Goal: Task Accomplishment & Management: Manage account settings

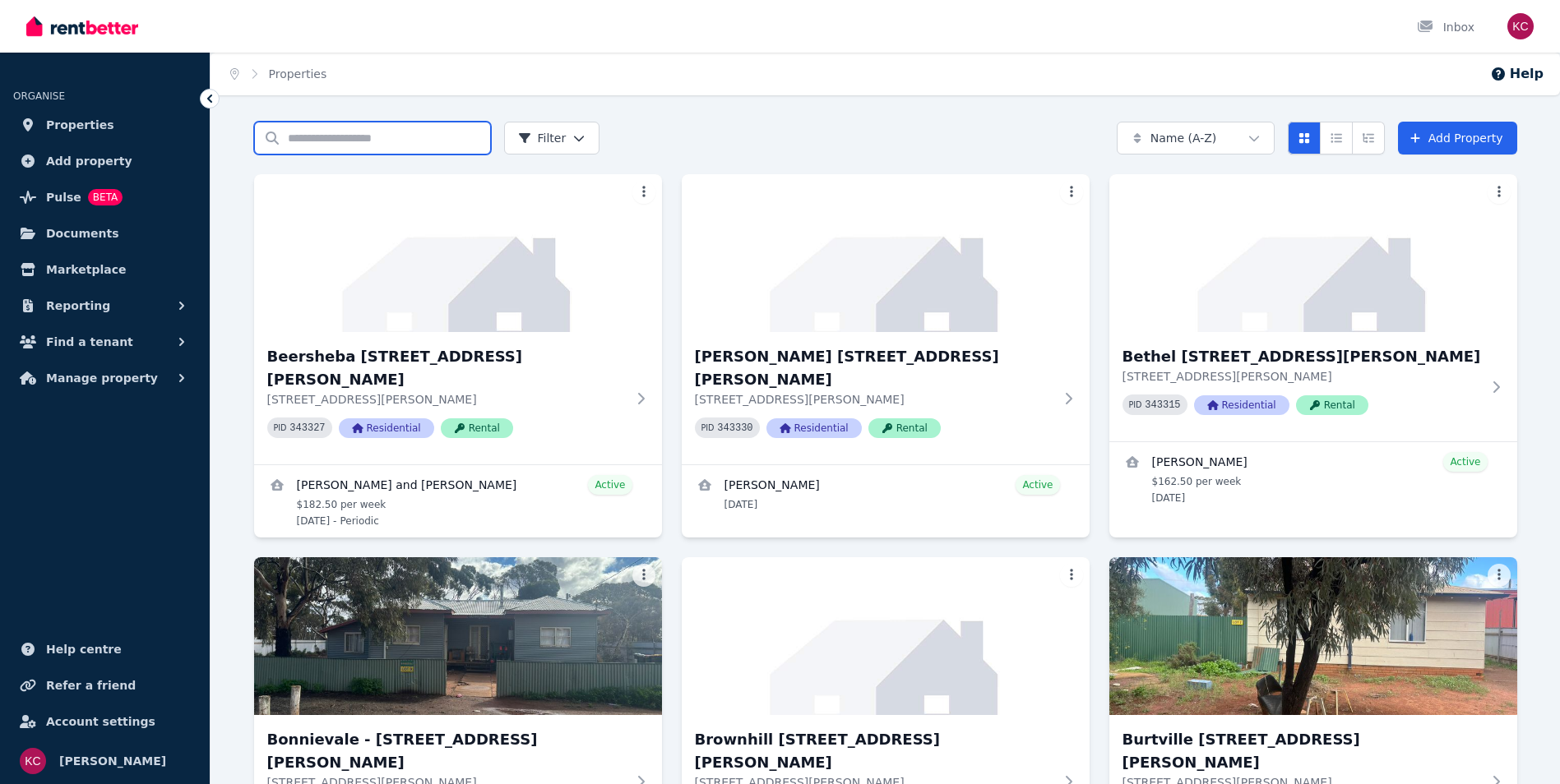
click at [373, 135] on input "Search properties" at bounding box center [372, 137] width 237 height 33
type input "**"
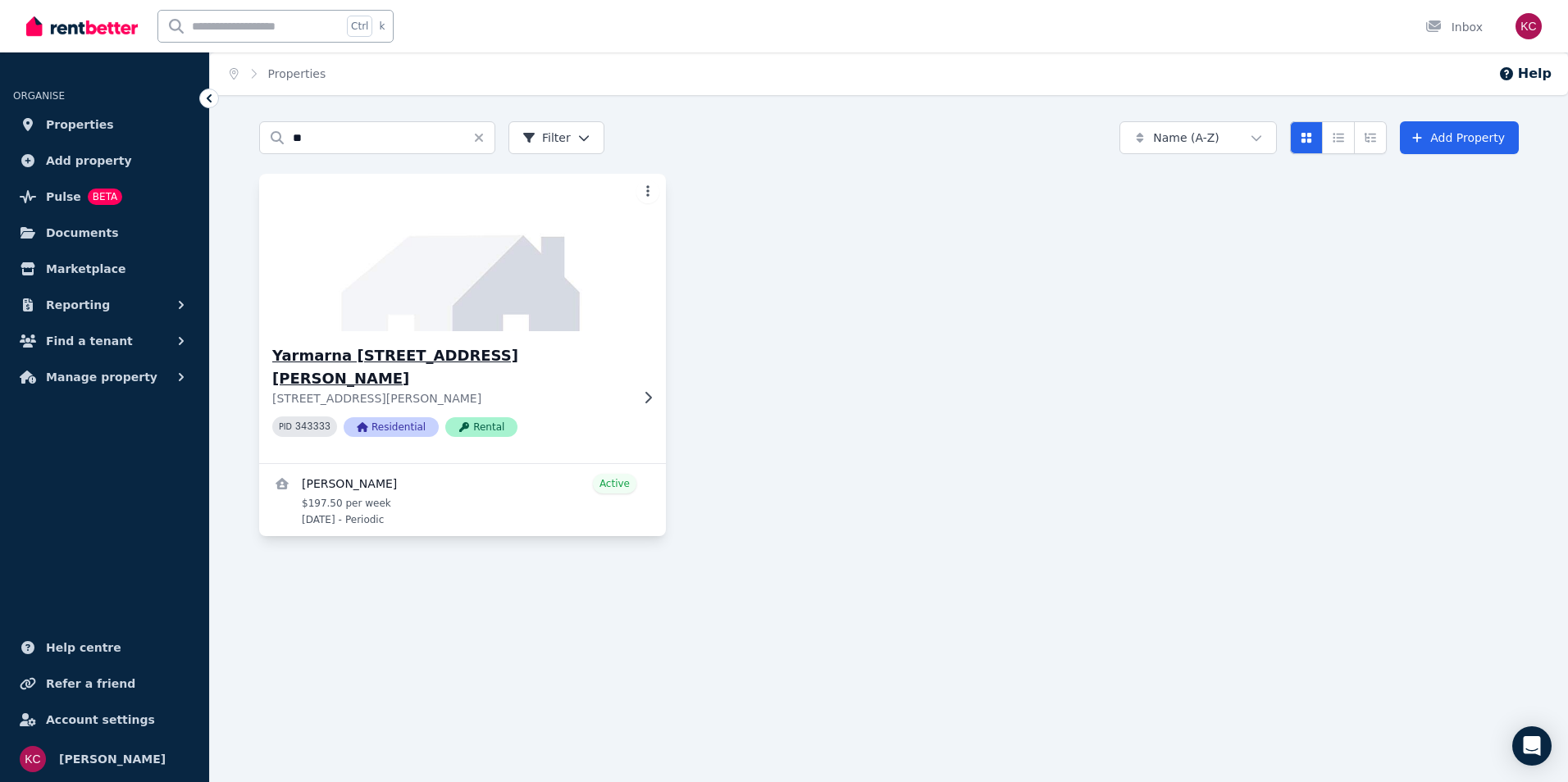
click at [402, 354] on h3 "Yarmarna [STREET_ADDRESS][PERSON_NAME]" at bounding box center [450, 367] width 358 height 46
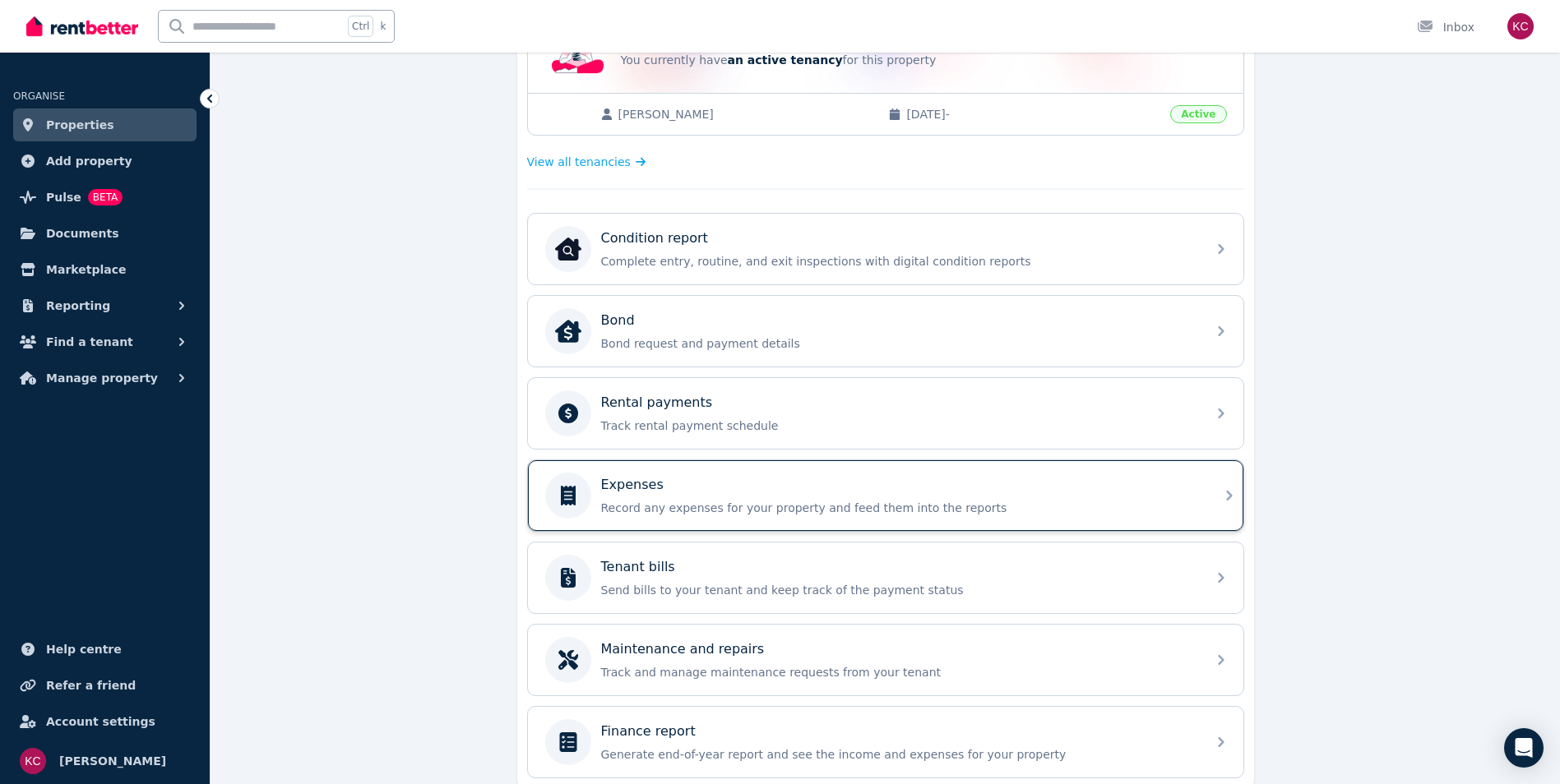
scroll to position [452, 0]
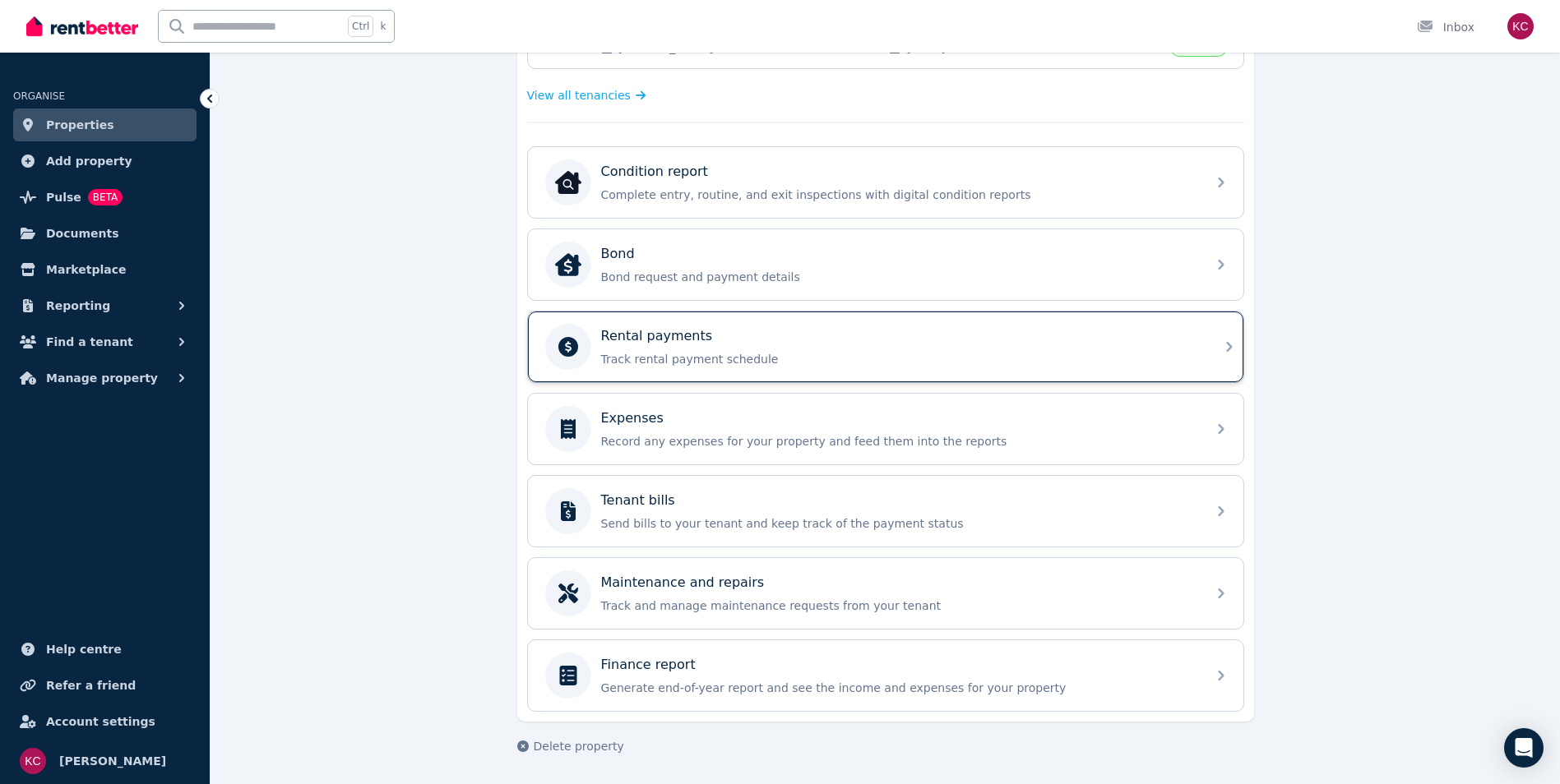
click at [819, 370] on div "Rental payments Track rental payment schedule" at bounding box center [885, 348] width 715 height 71
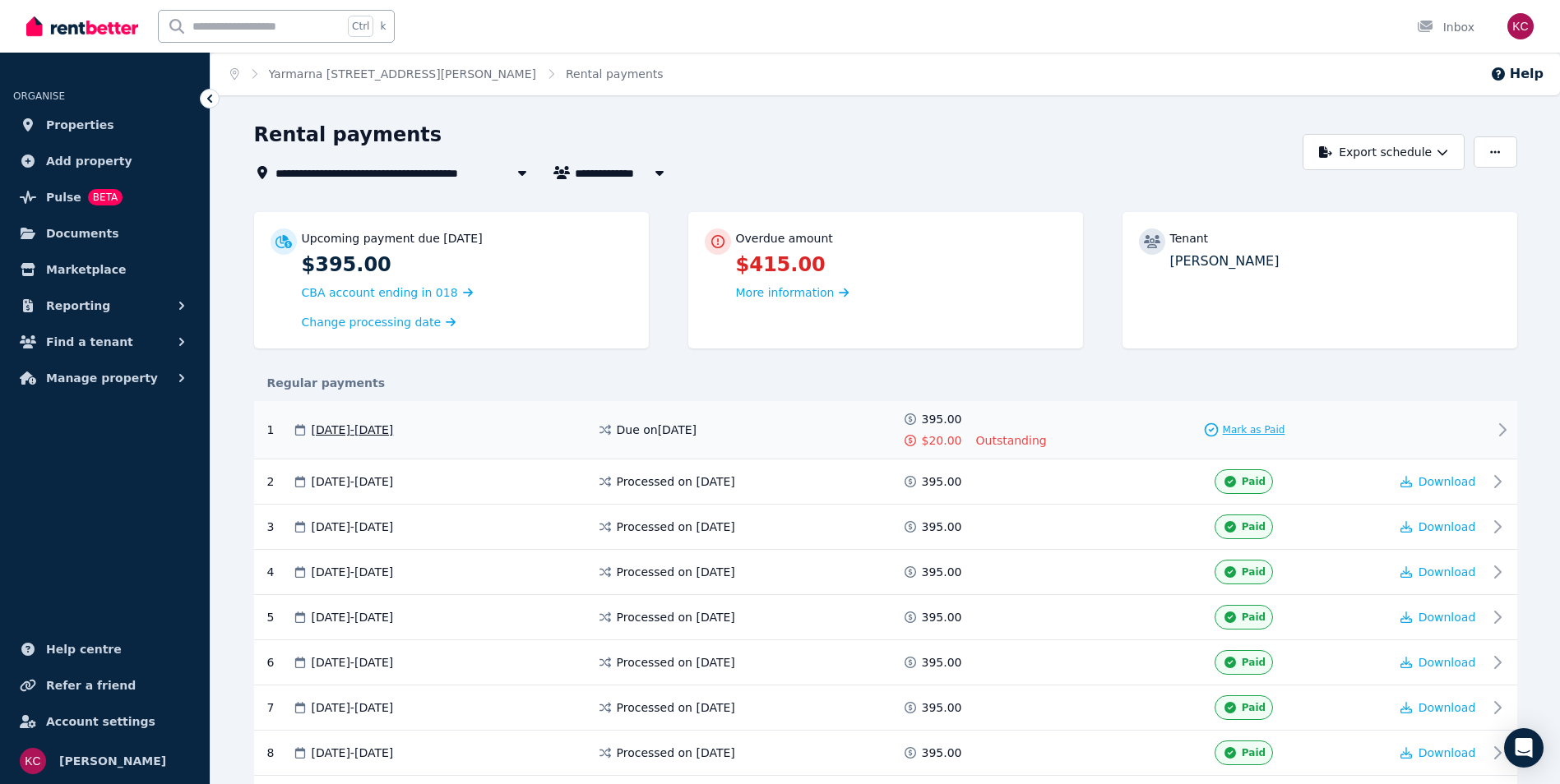
click at [1229, 428] on span "Mark as Paid" at bounding box center [1254, 430] width 62 height 13
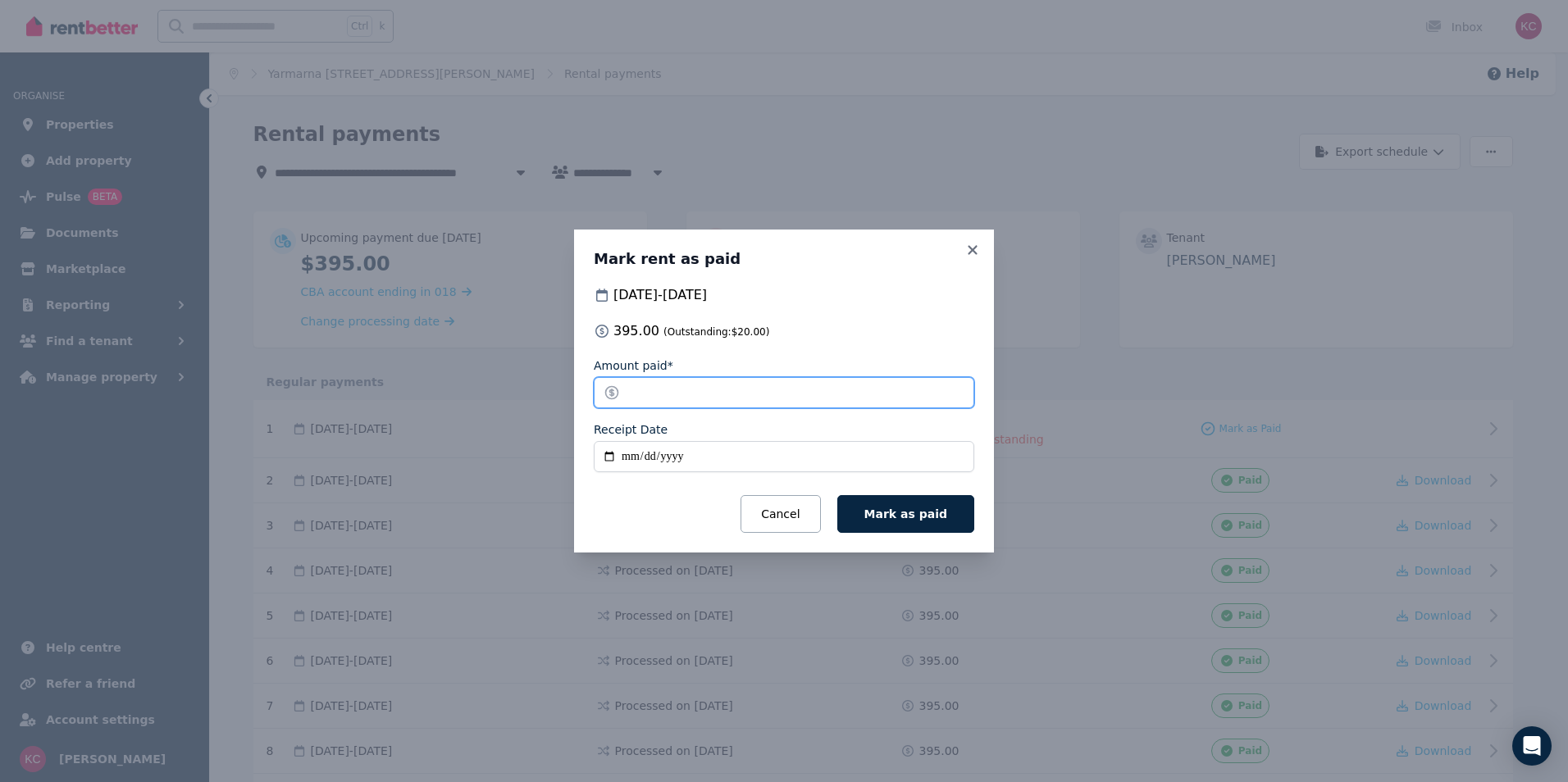
drag, startPoint x: 674, startPoint y: 394, endPoint x: 621, endPoint y: 394, distance: 53.0
click at [621, 394] on input "*****" at bounding box center [784, 393] width 380 height 32
type input "*"
click at [606, 458] on input "Receipt Date" at bounding box center [784, 457] width 380 height 32
type input "**********"
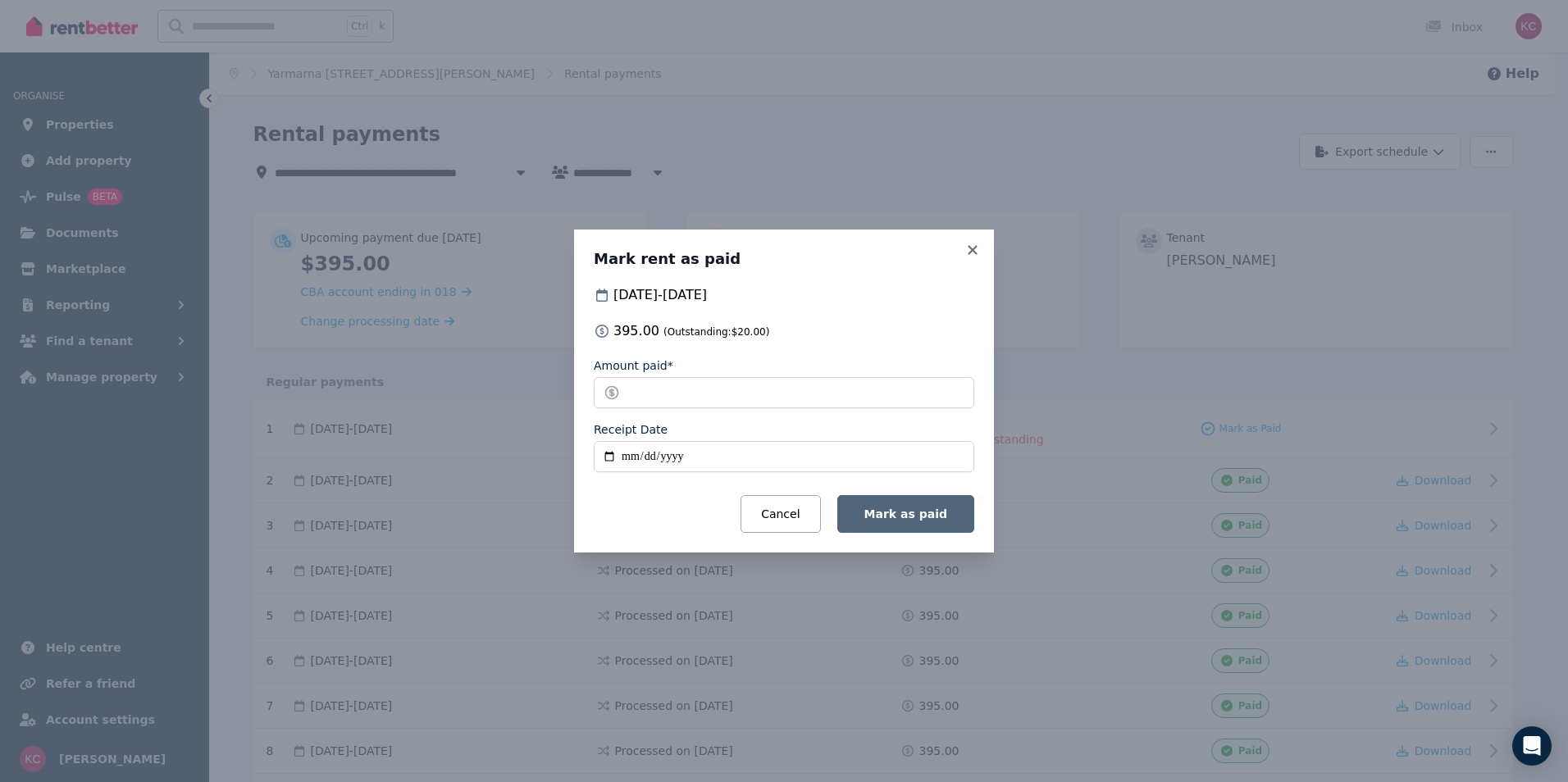
click at [923, 517] on span "Mark as paid" at bounding box center [906, 513] width 83 height 13
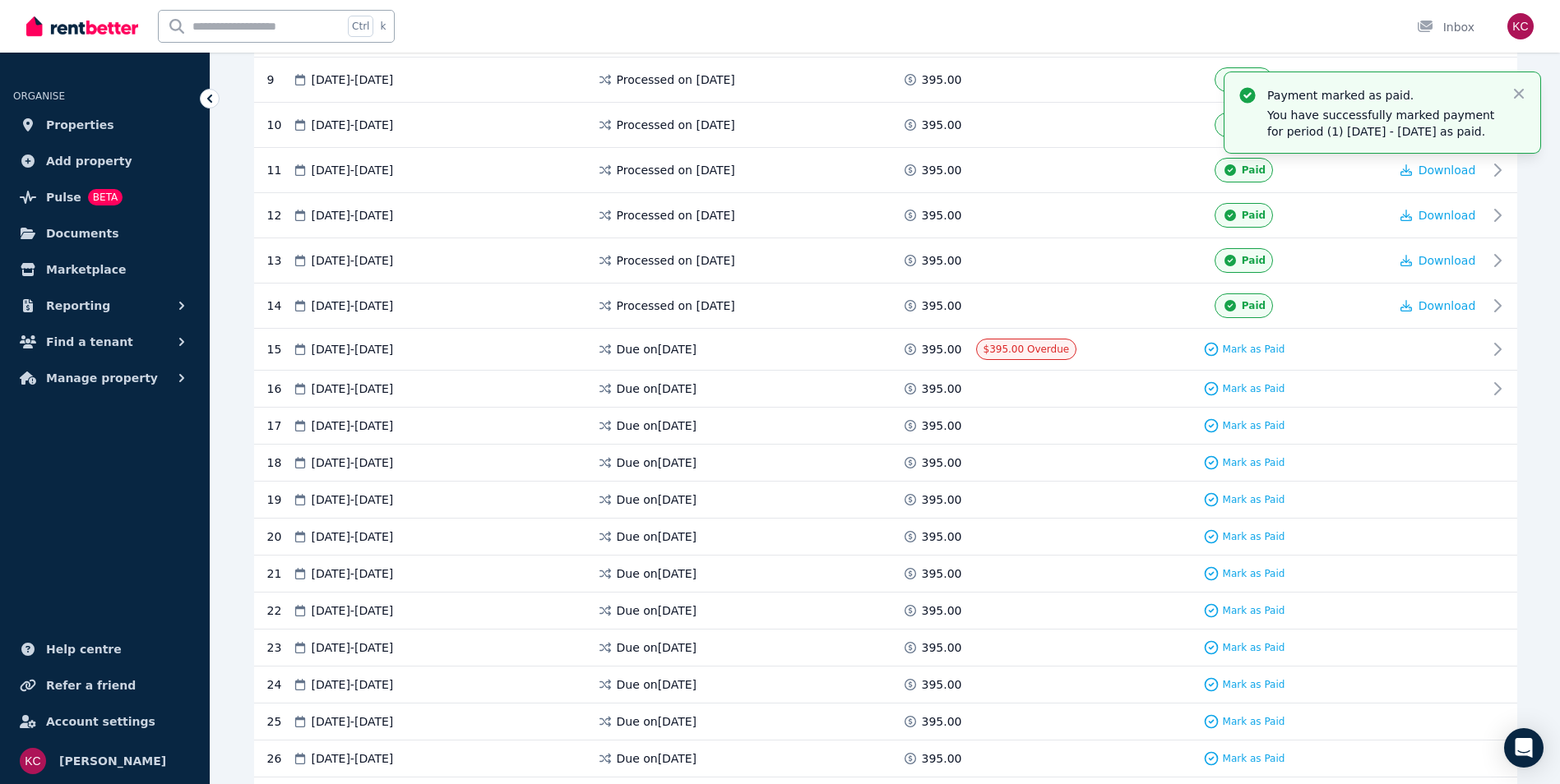
scroll to position [844, 0]
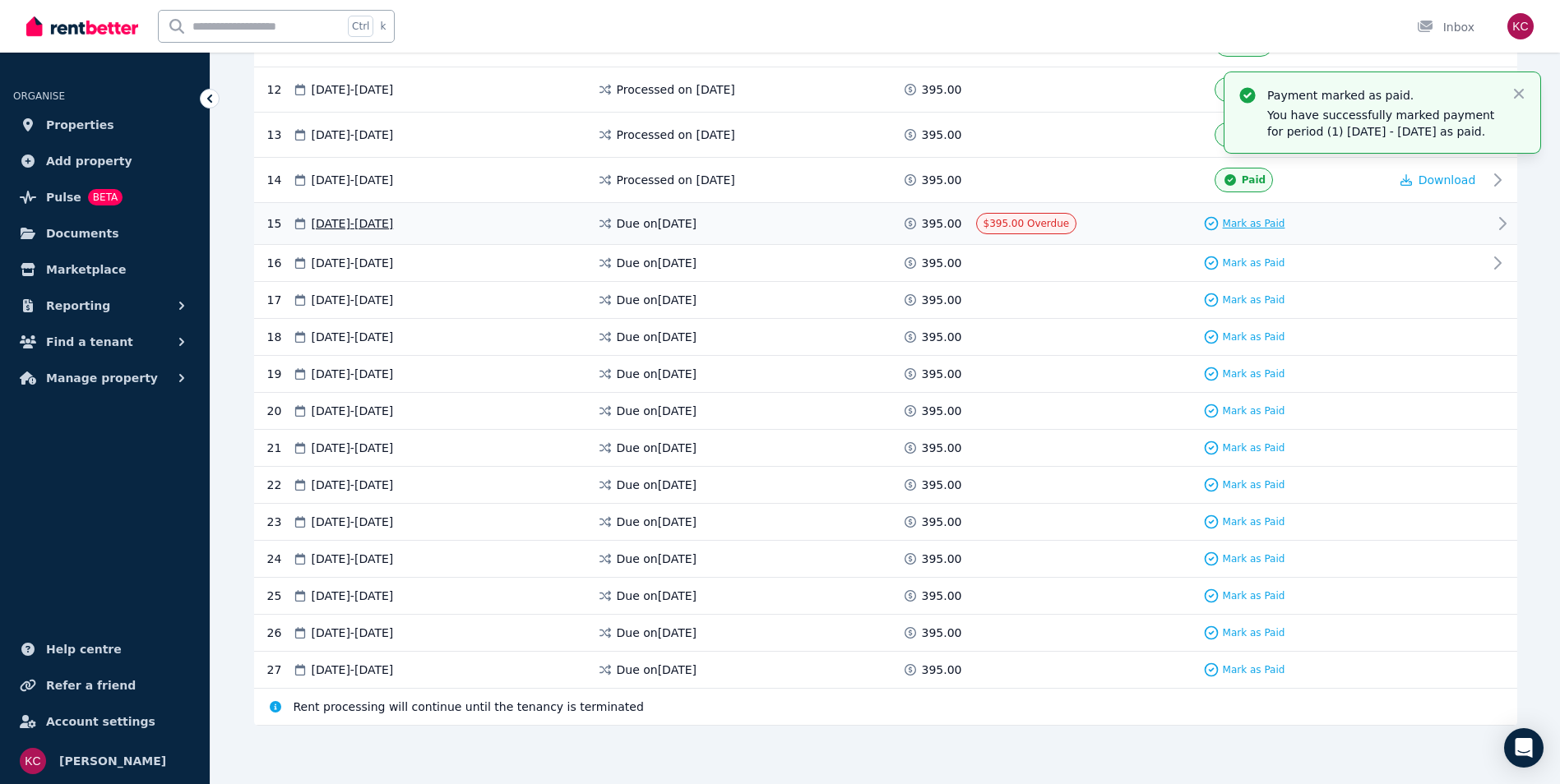
click at [1254, 224] on span "Mark as Paid" at bounding box center [1254, 223] width 62 height 13
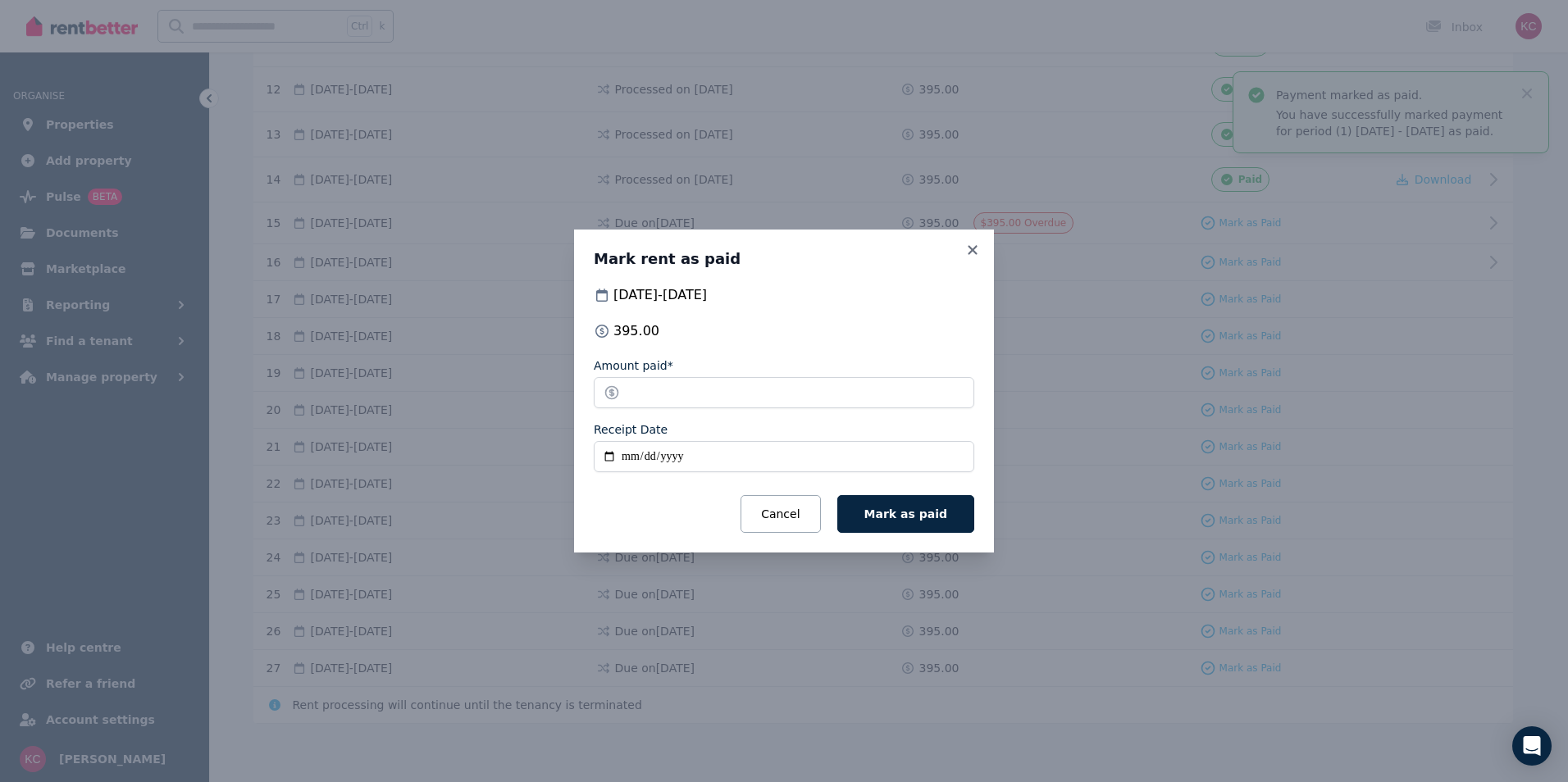
click at [607, 463] on input "Receipt Date" at bounding box center [784, 457] width 380 height 32
type input "**********"
click at [881, 518] on span "Mark as paid" at bounding box center [906, 513] width 83 height 13
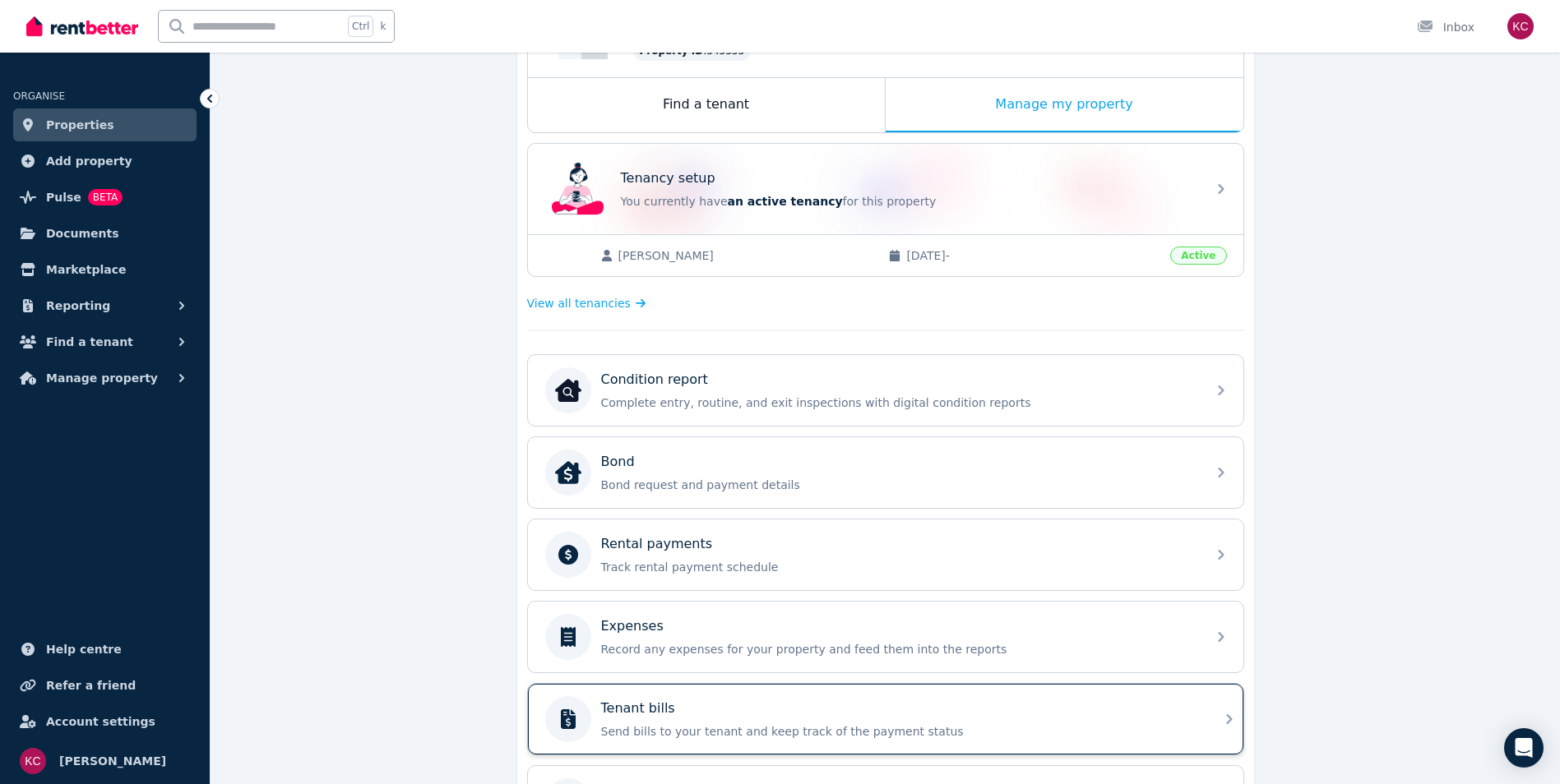
scroll to position [250, 0]
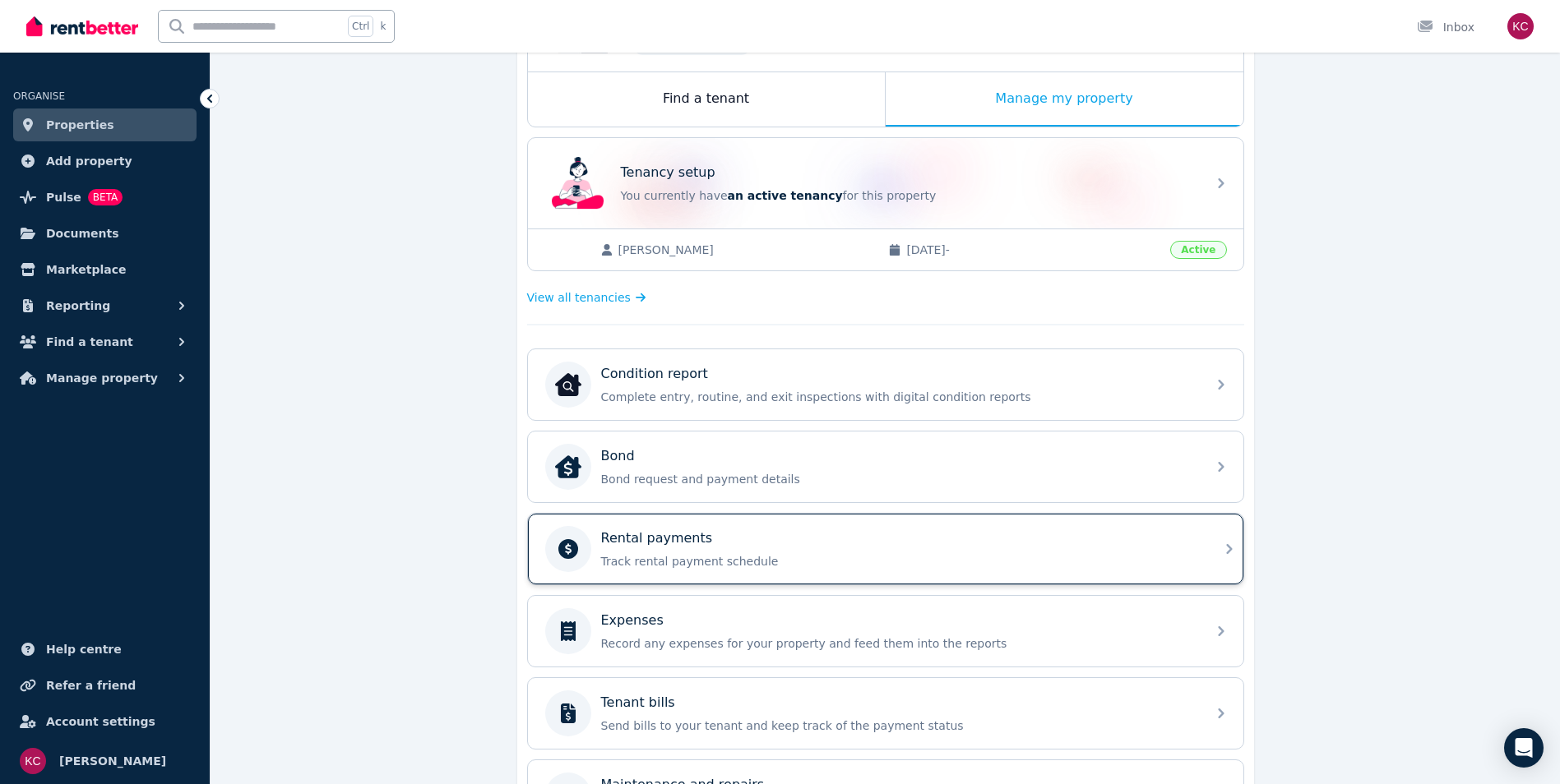
click at [795, 558] on p "Track rental payment schedule" at bounding box center [899, 561] width 596 height 17
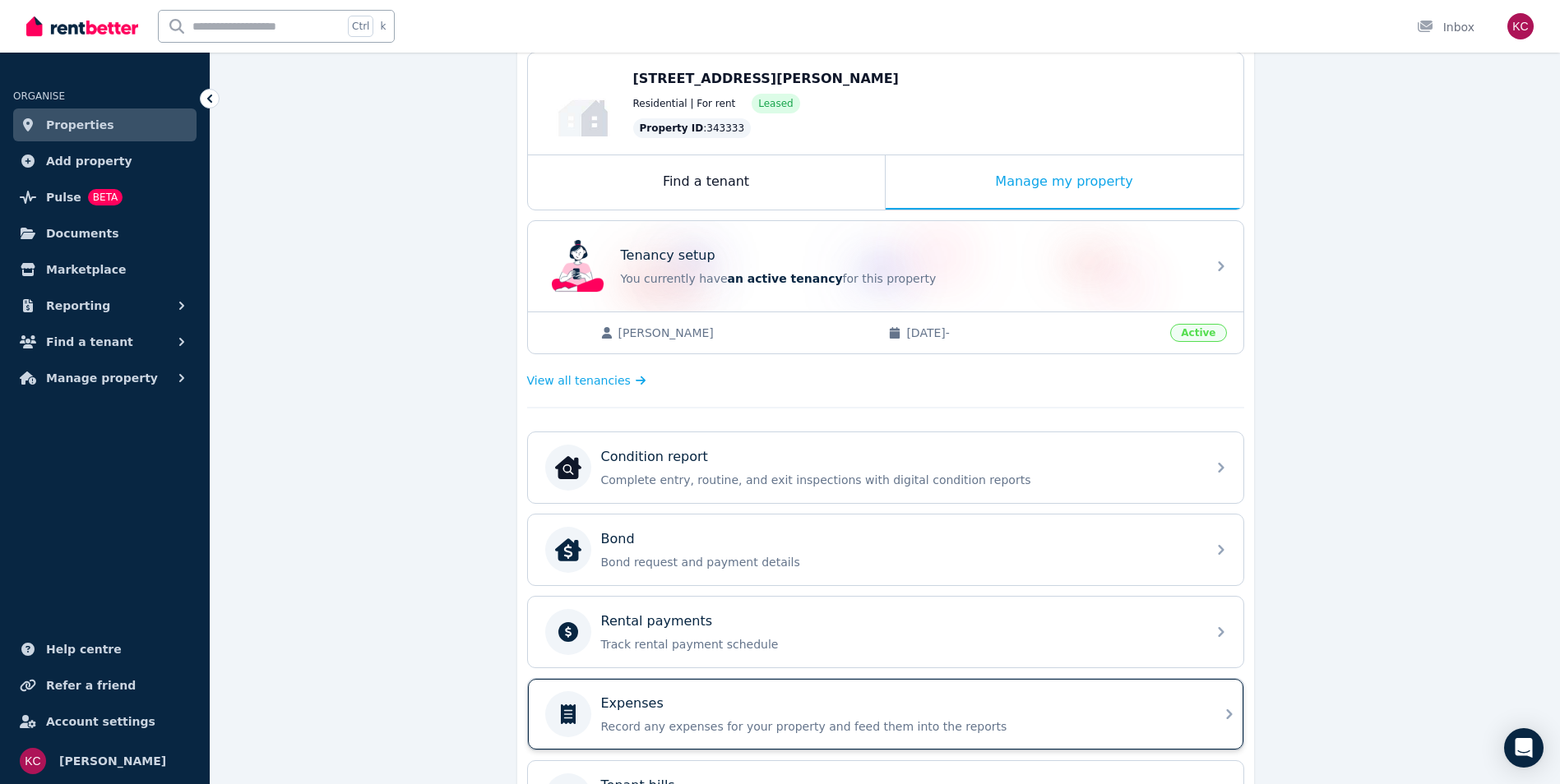
scroll to position [165, 0]
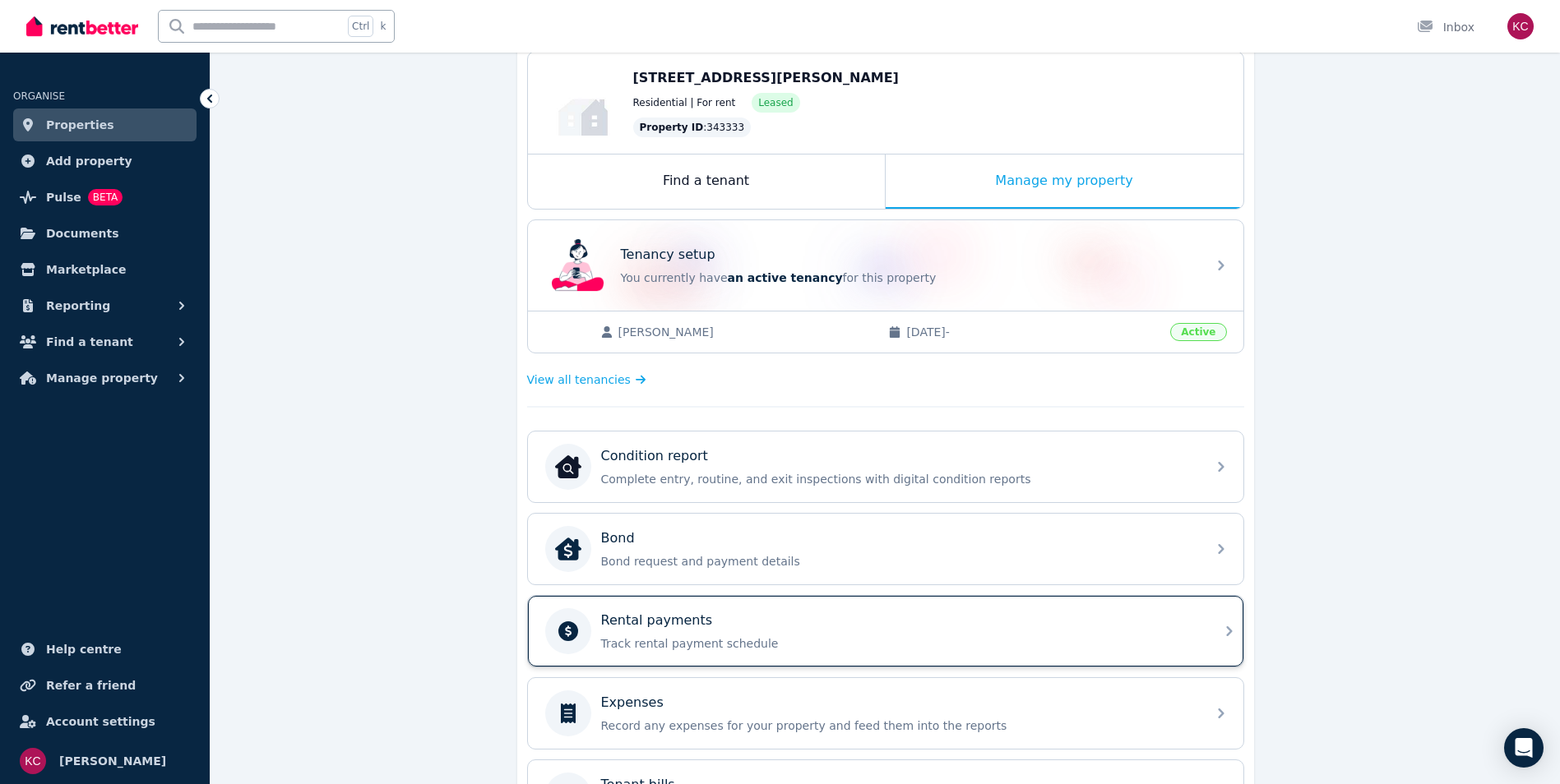
click at [795, 646] on p "Track rental payment schedule" at bounding box center [899, 644] width 596 height 17
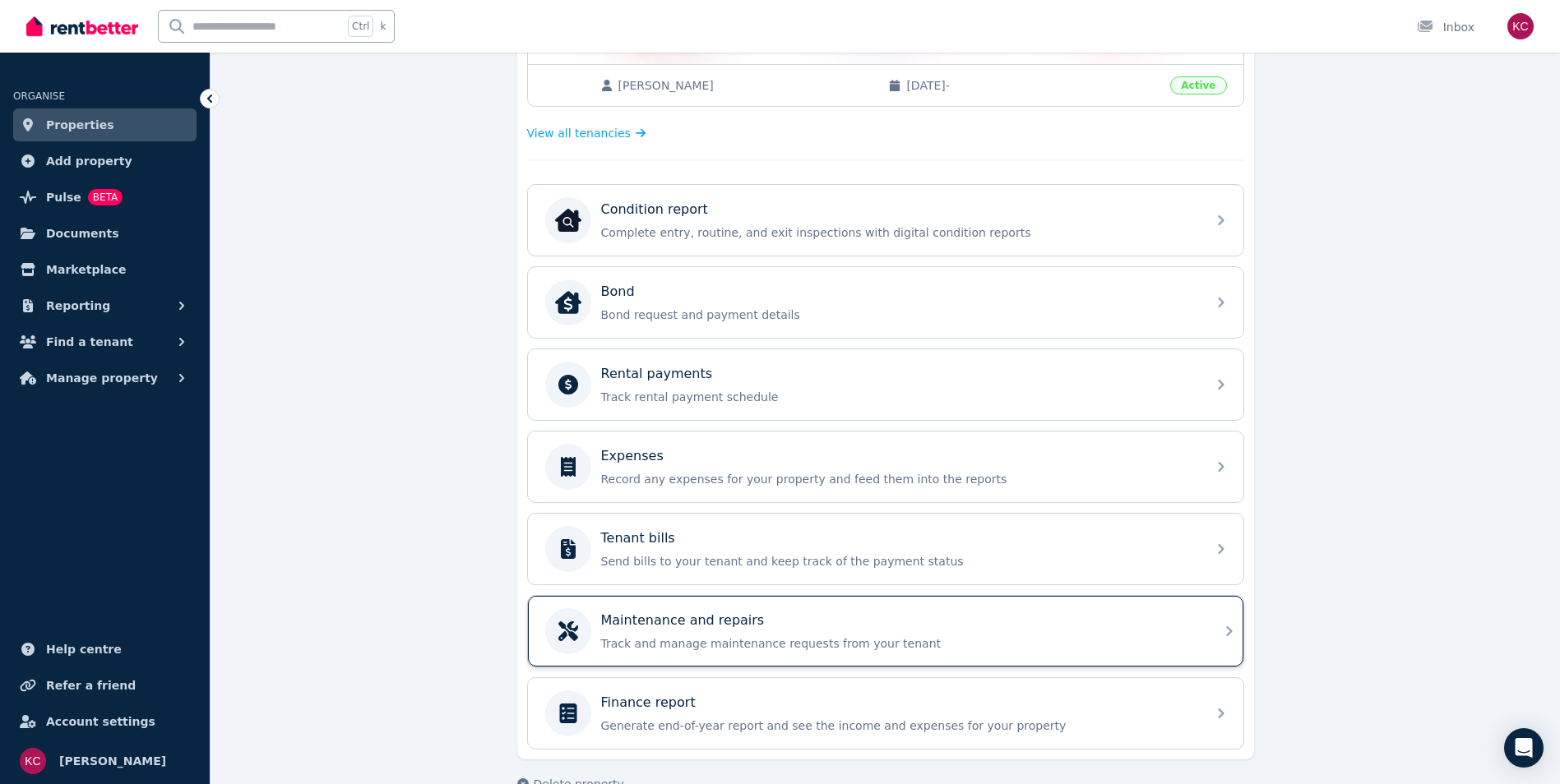
scroll to position [415, 0]
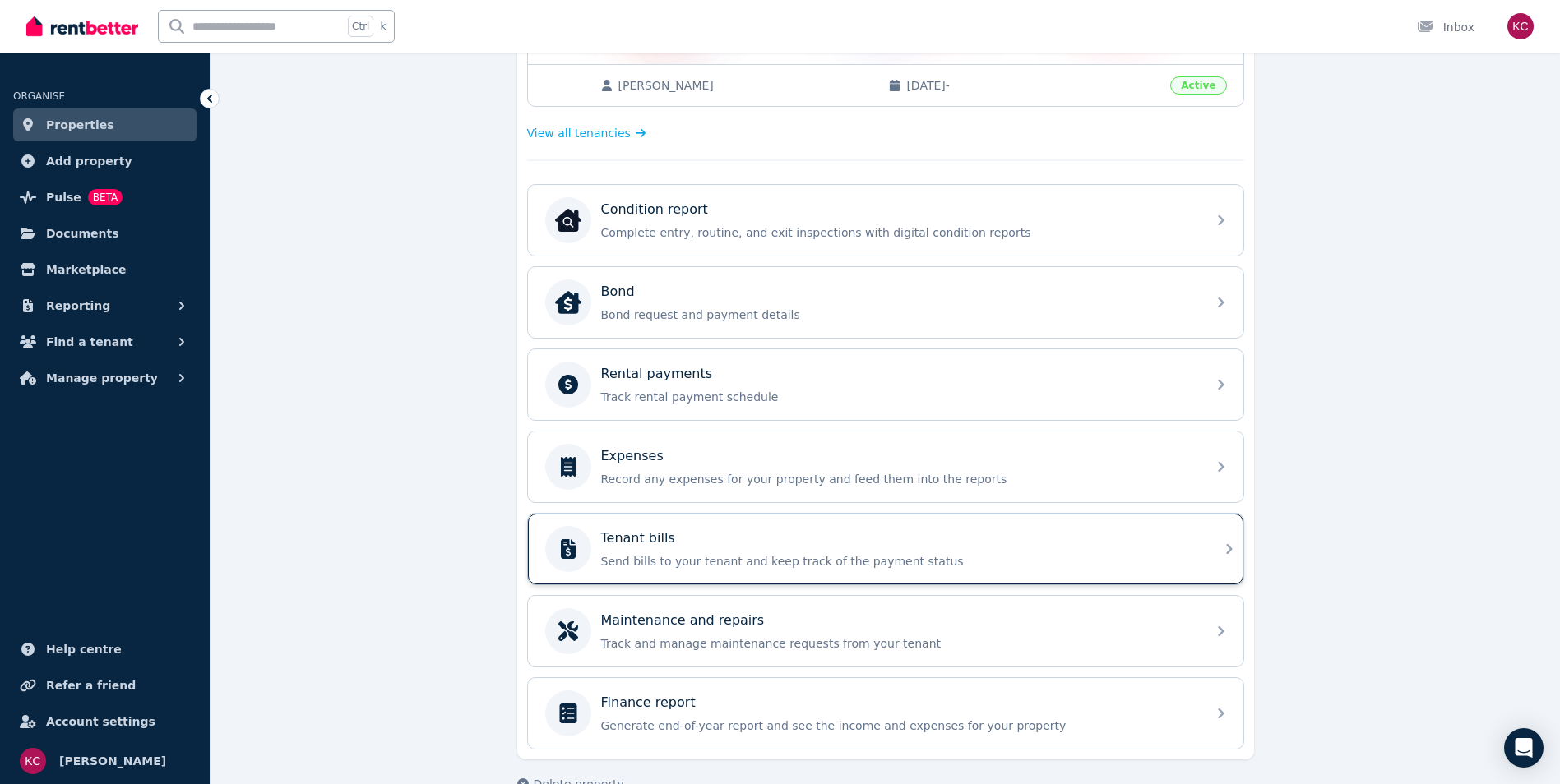
click at [860, 543] on div "Tenant bills" at bounding box center [899, 538] width 596 height 20
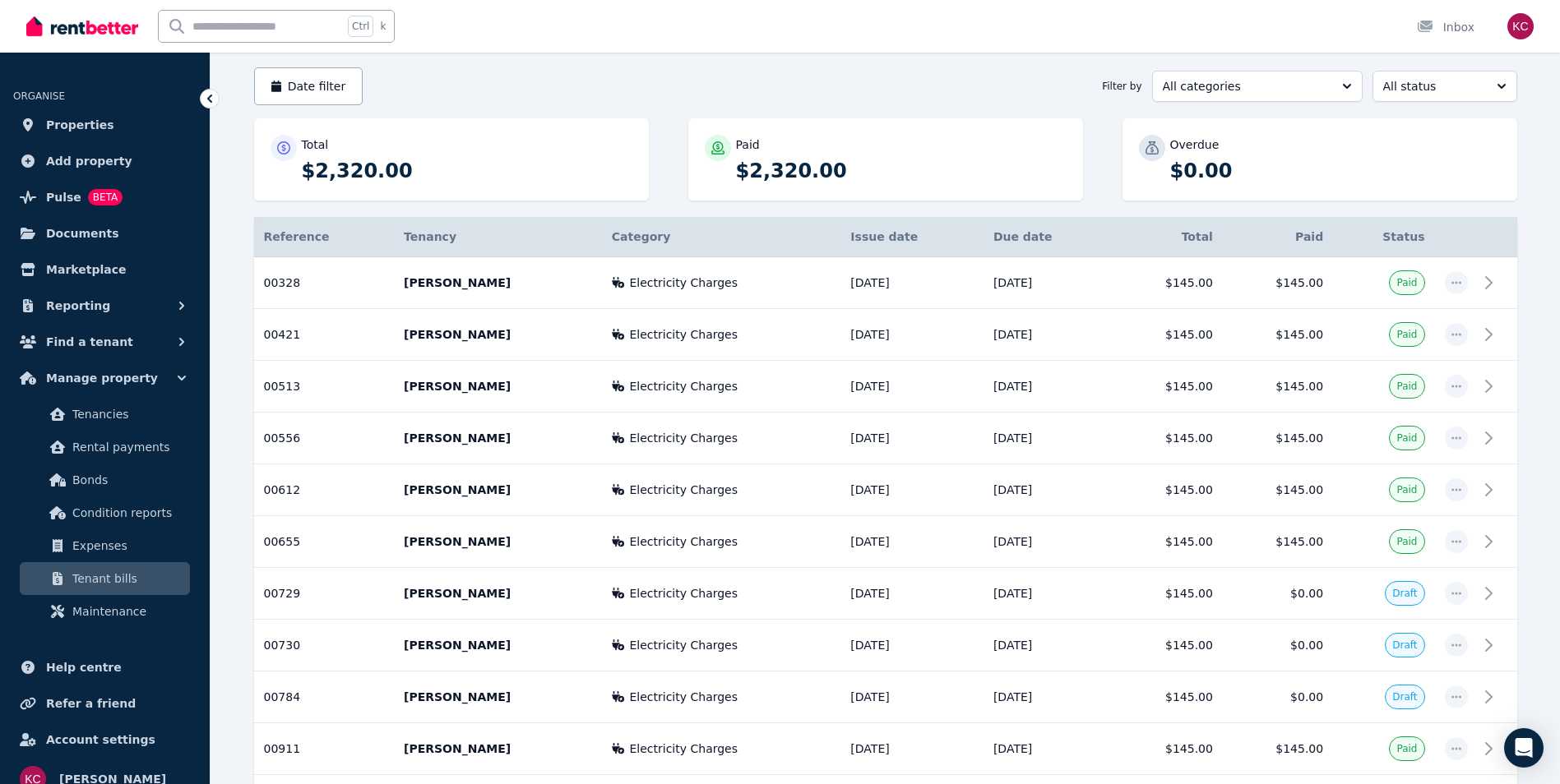
scroll to position [123, 0]
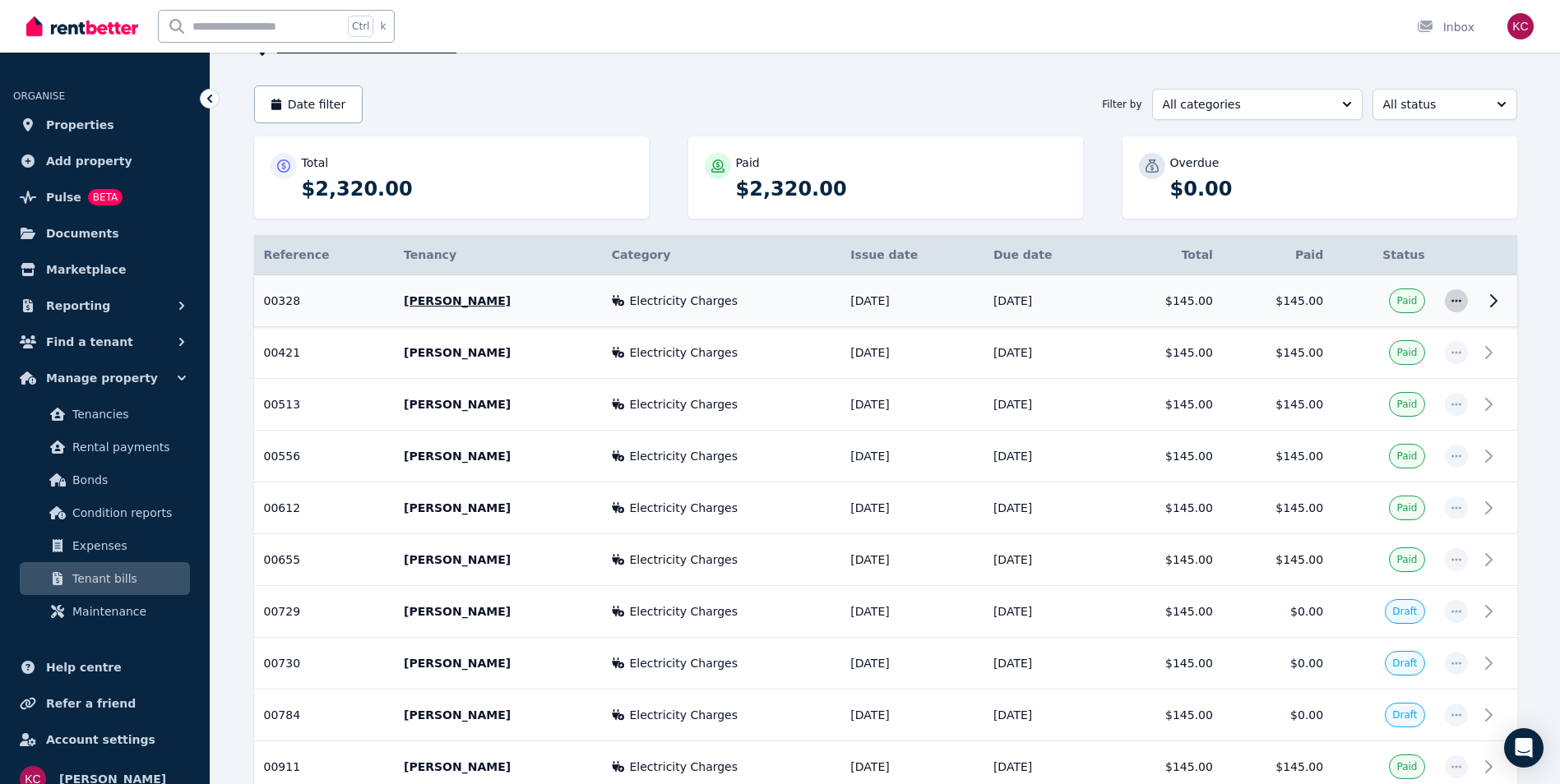
click at [1452, 303] on icon "button" at bounding box center [1456, 301] width 13 height 12
click at [1357, 347] on span "Mark as not paid" at bounding box center [1402, 346] width 106 height 20
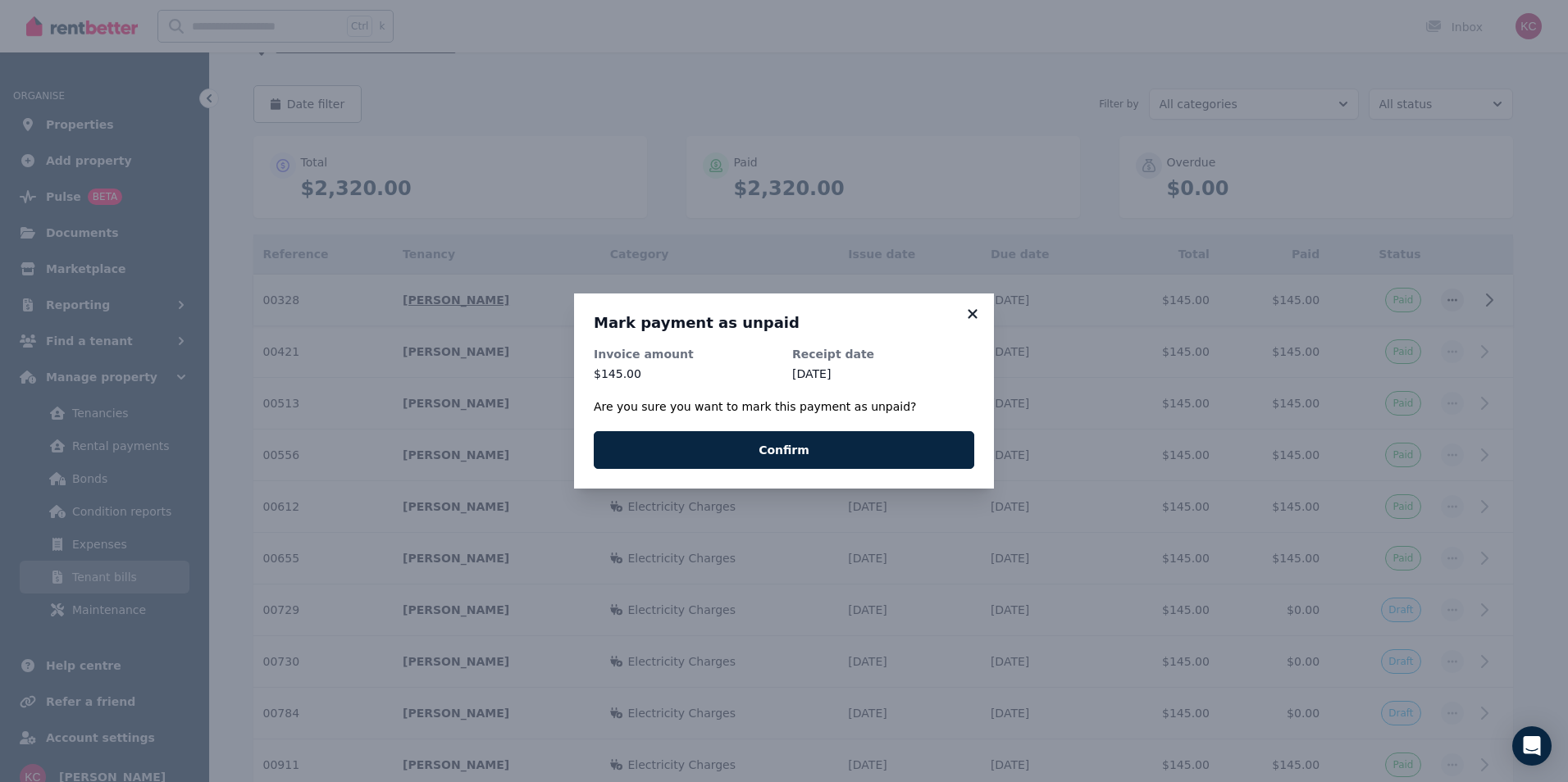
click at [969, 314] on icon at bounding box center [972, 313] width 17 height 15
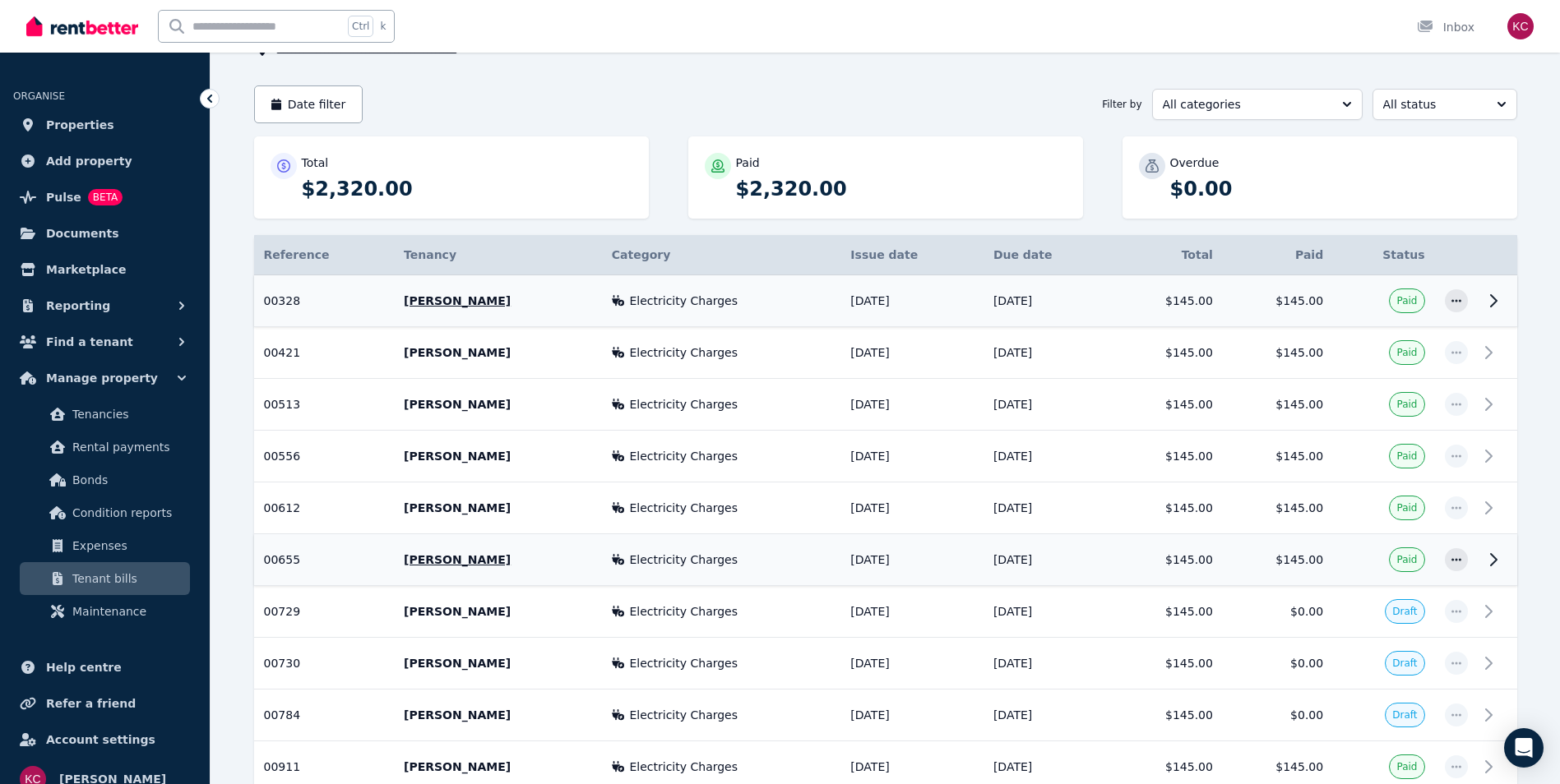
scroll to position [205, 0]
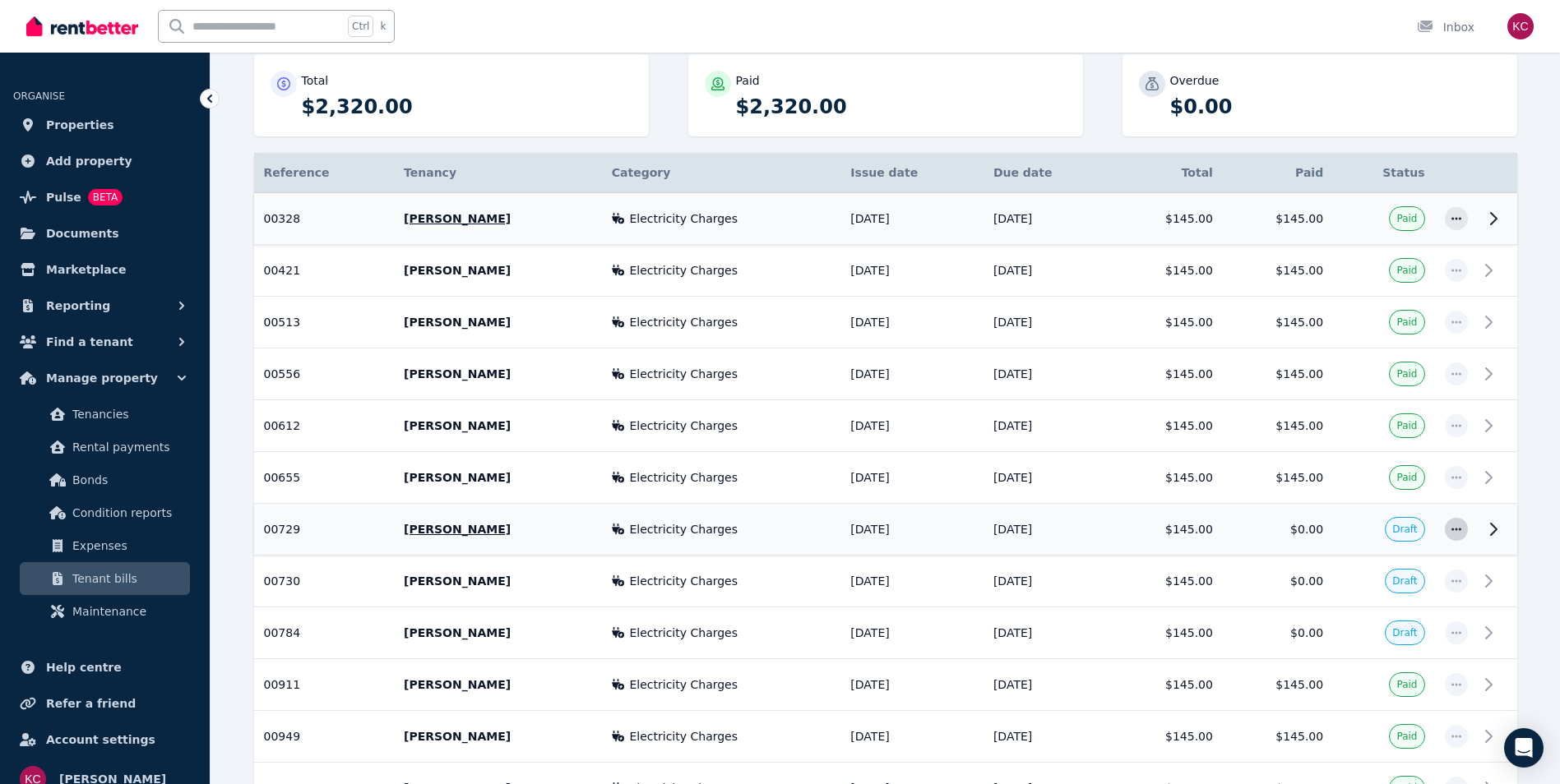
click at [1455, 527] on icon "button" at bounding box center [1456, 529] width 13 height 12
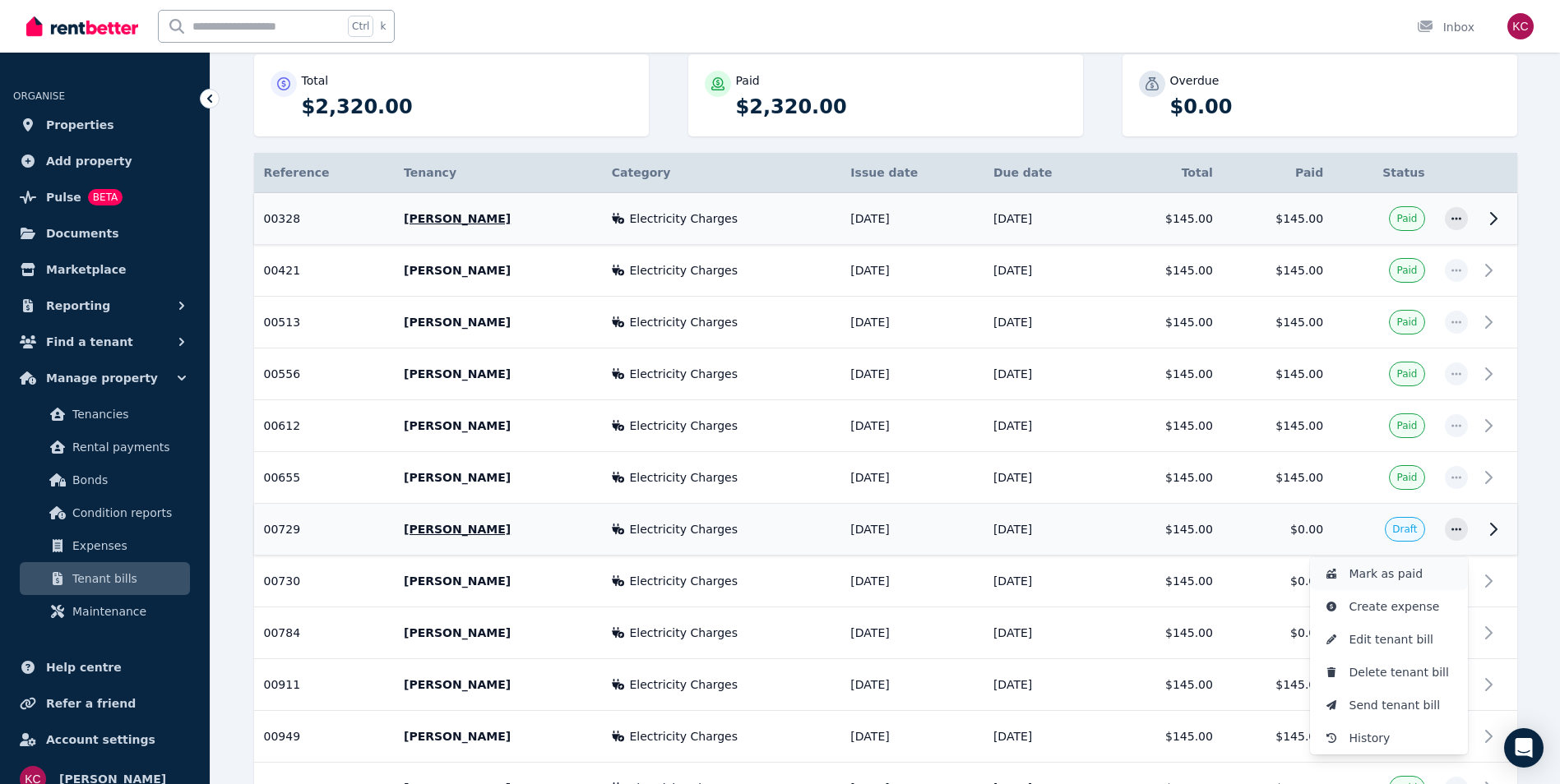
click at [1379, 573] on span "Mark as paid" at bounding box center [1402, 574] width 106 height 20
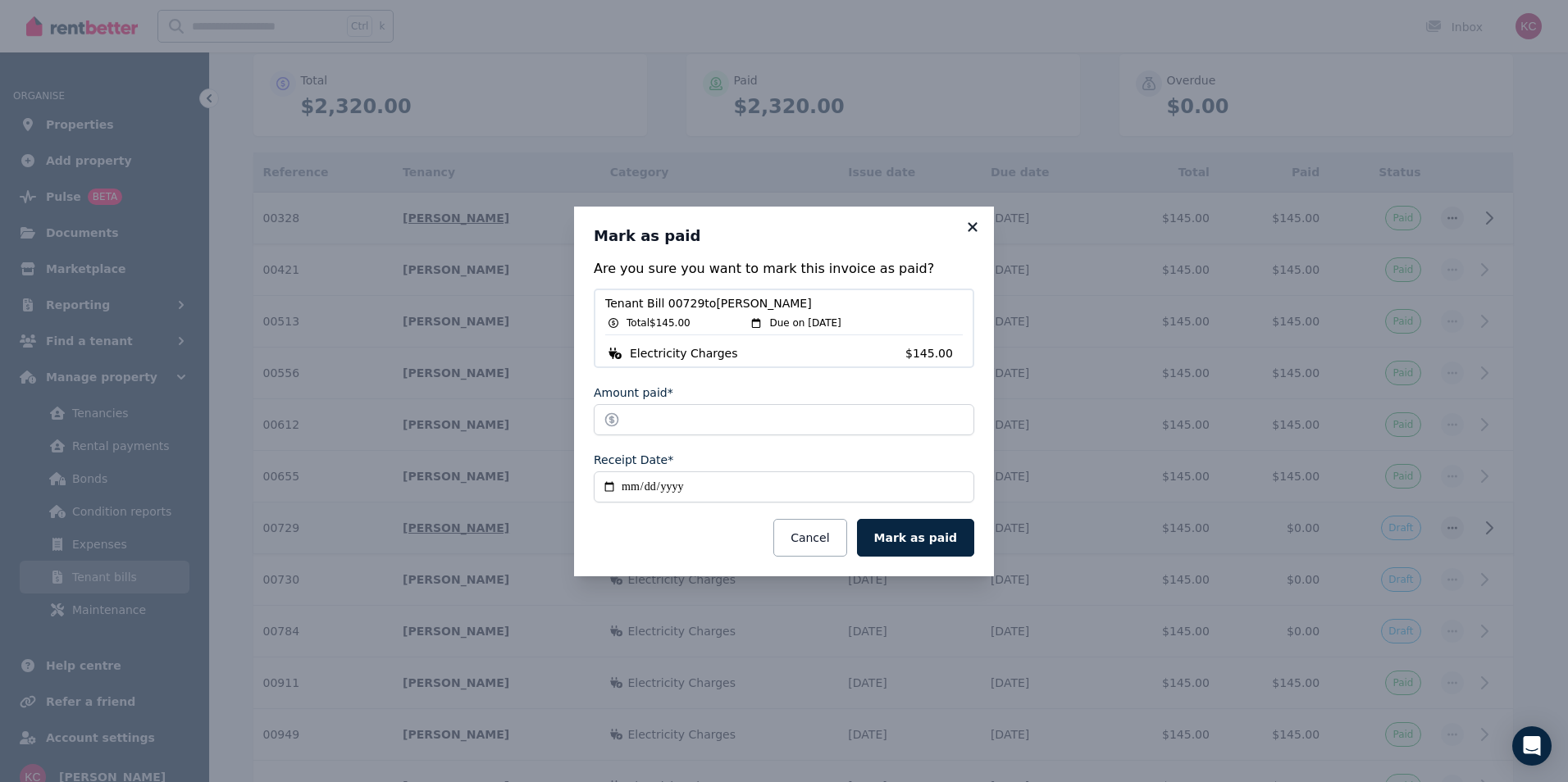
click at [971, 226] on icon at bounding box center [971, 227] width 9 height 9
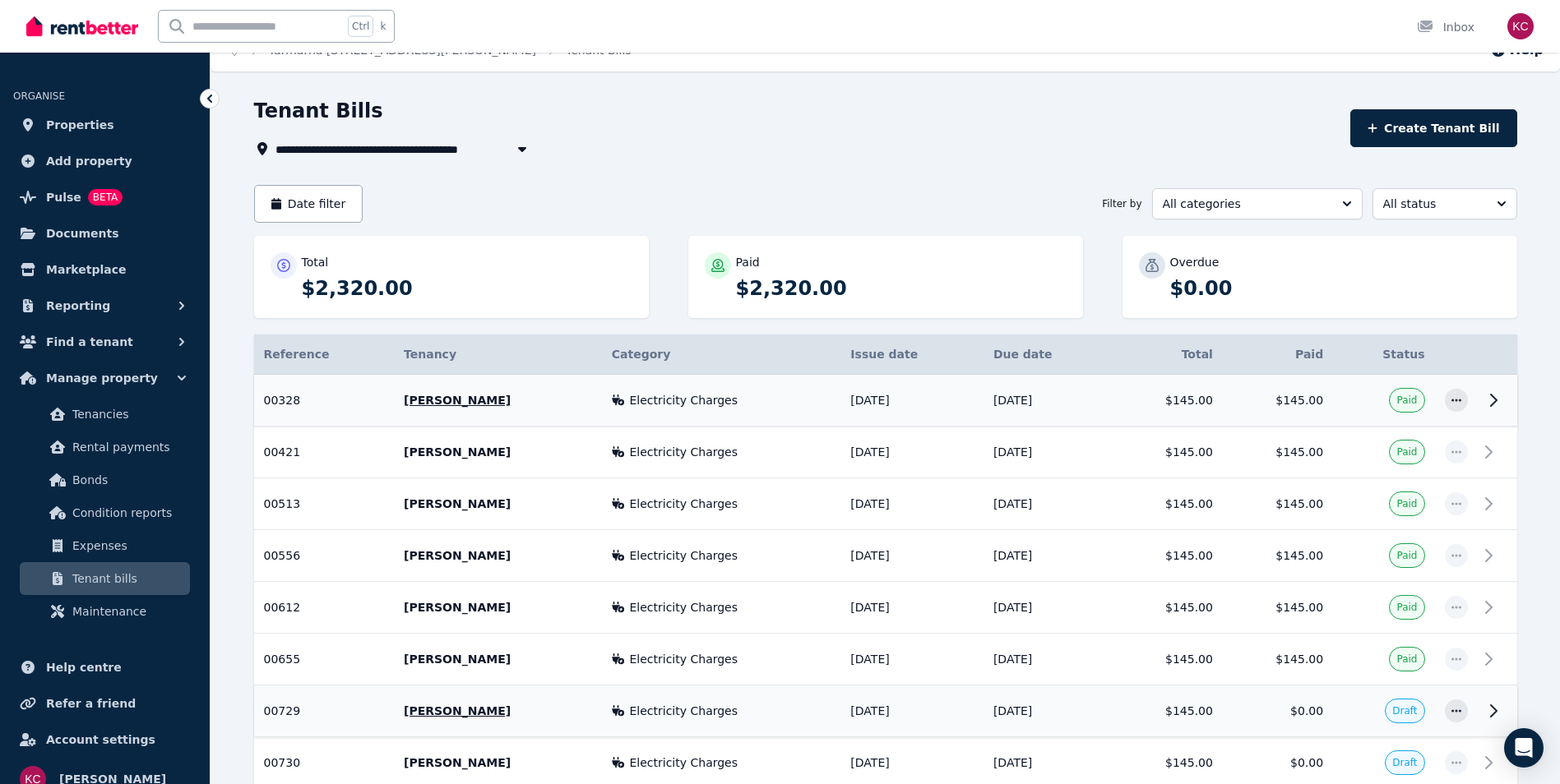
scroll to position [0, 0]
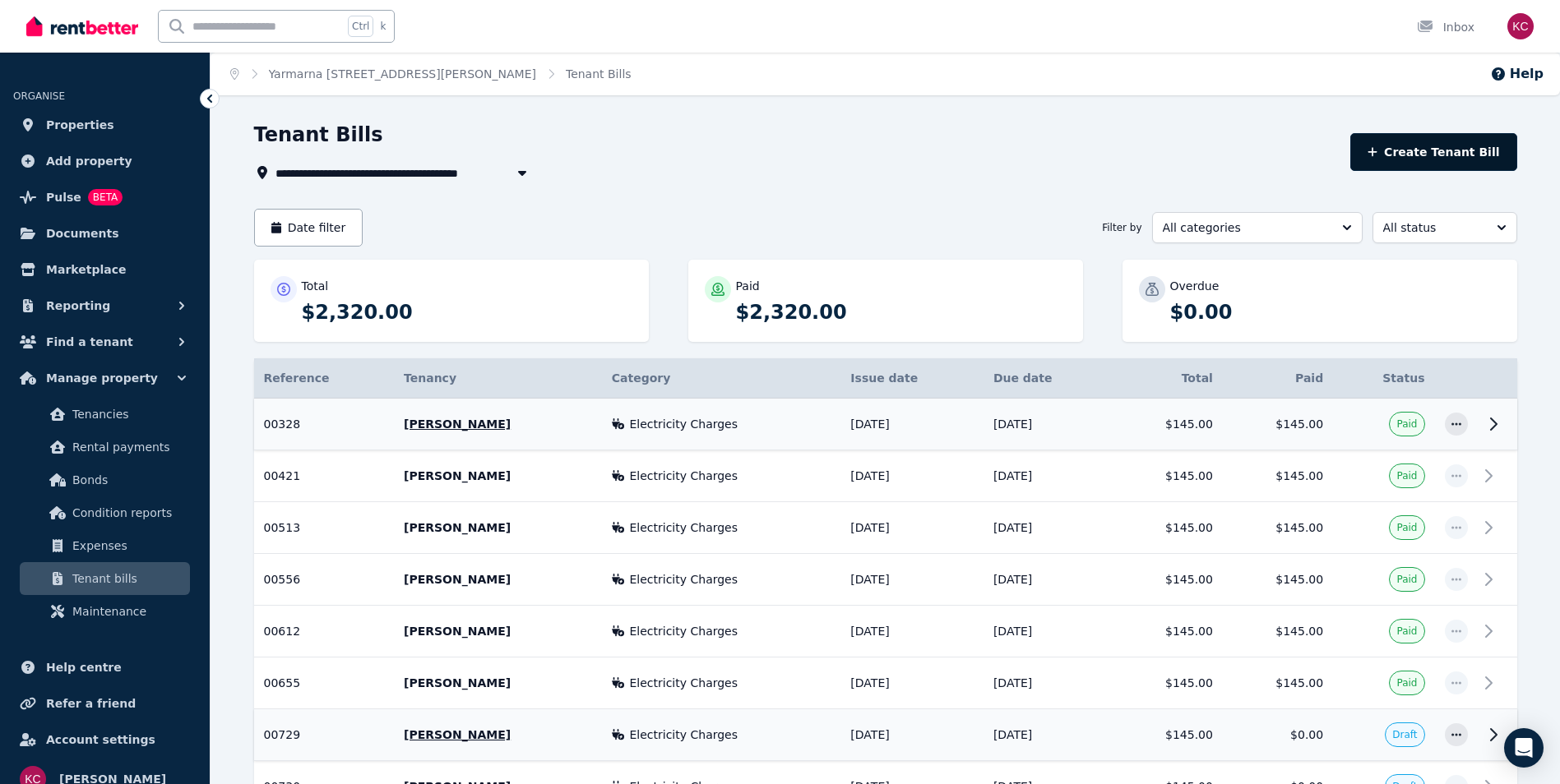
click at [1427, 160] on button "Create Tenant Bill" at bounding box center [1434, 152] width 167 height 38
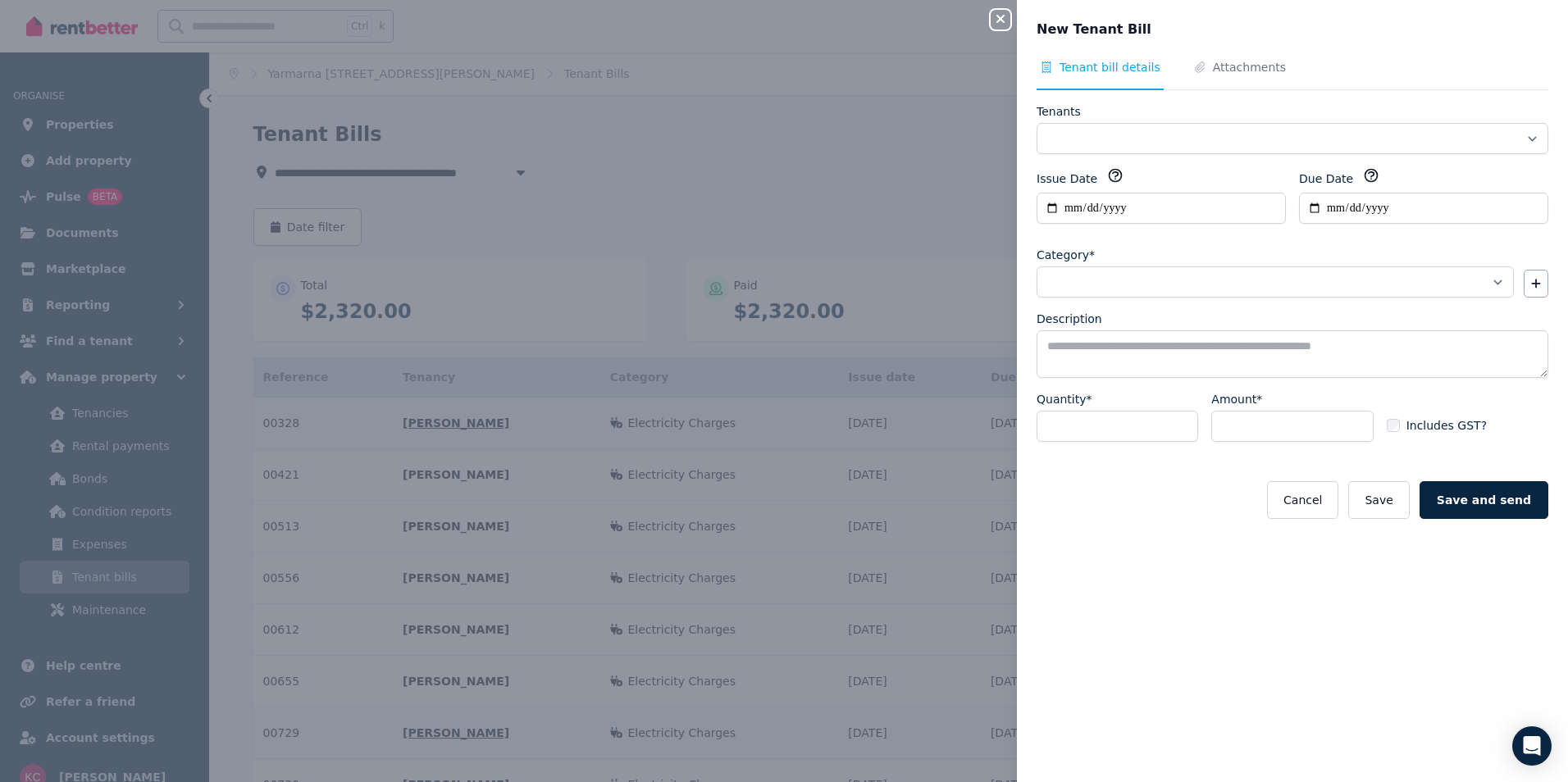
click at [1001, 22] on icon "button" at bounding box center [1001, 18] width 20 height 13
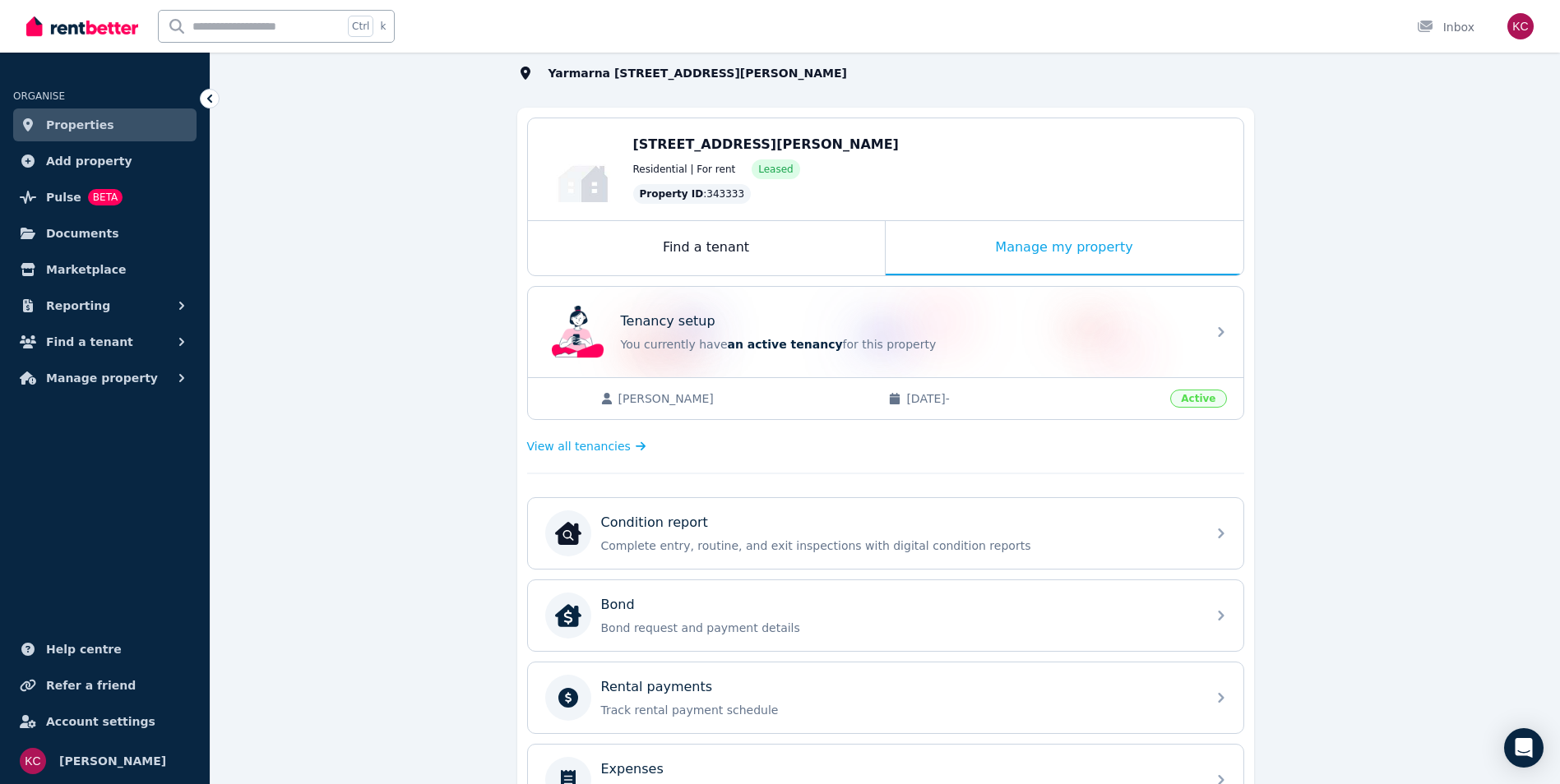
scroll to position [332, 0]
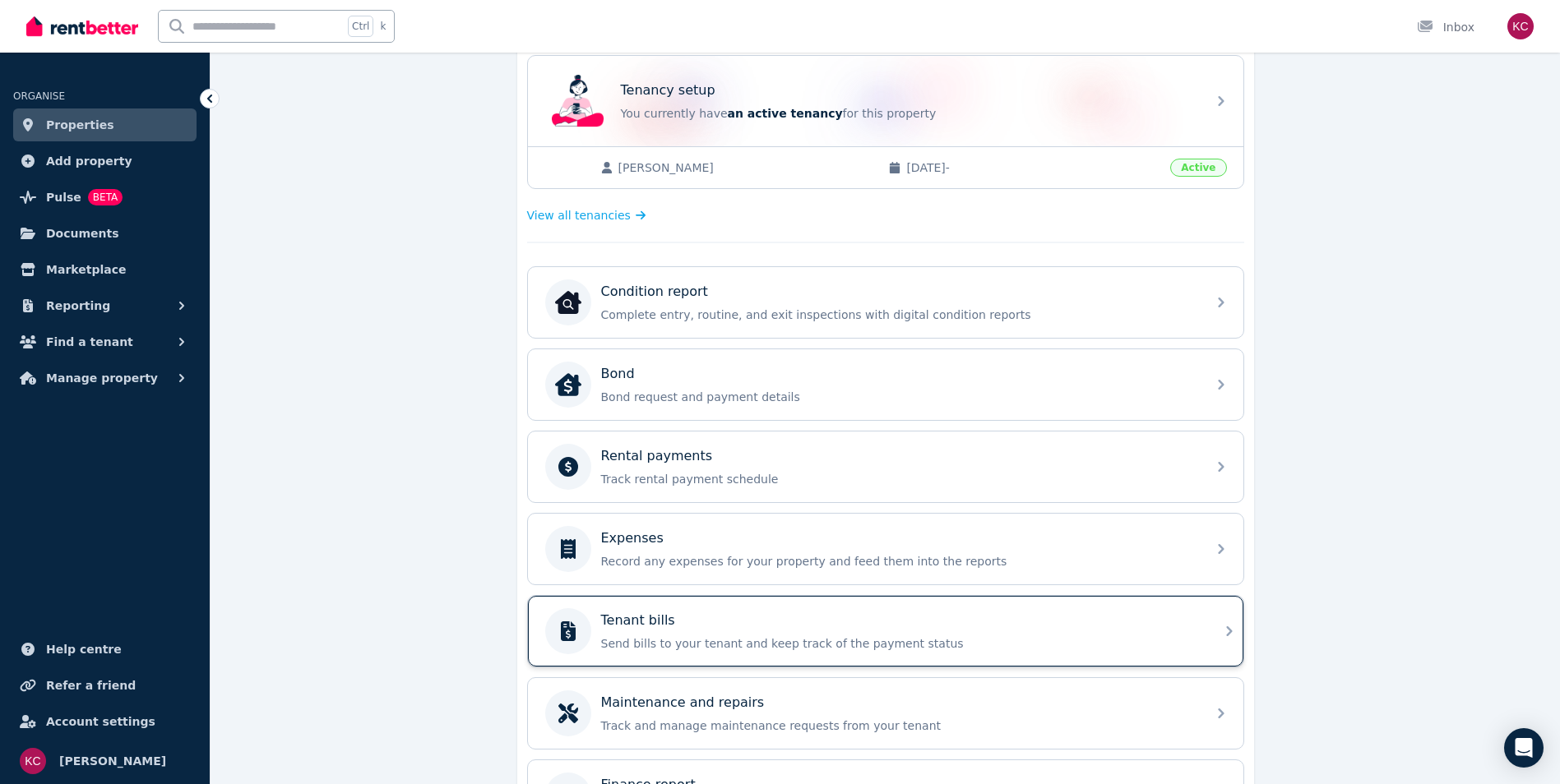
click at [881, 636] on p "Send bills to your tenant and keep track of the payment status" at bounding box center [899, 644] width 596 height 17
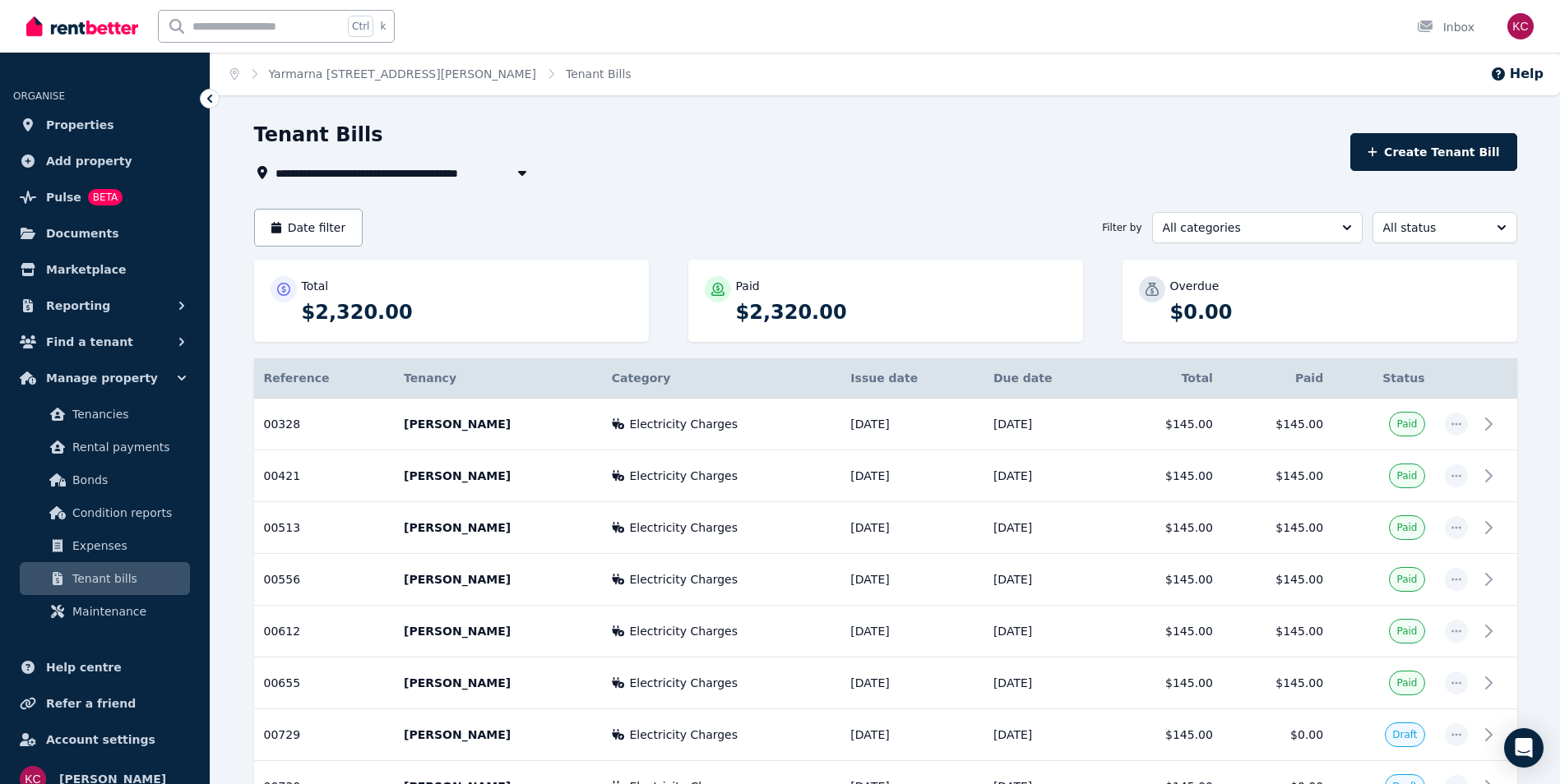
click at [525, 173] on icon "button" at bounding box center [522, 173] width 8 height 5
type input "**********"
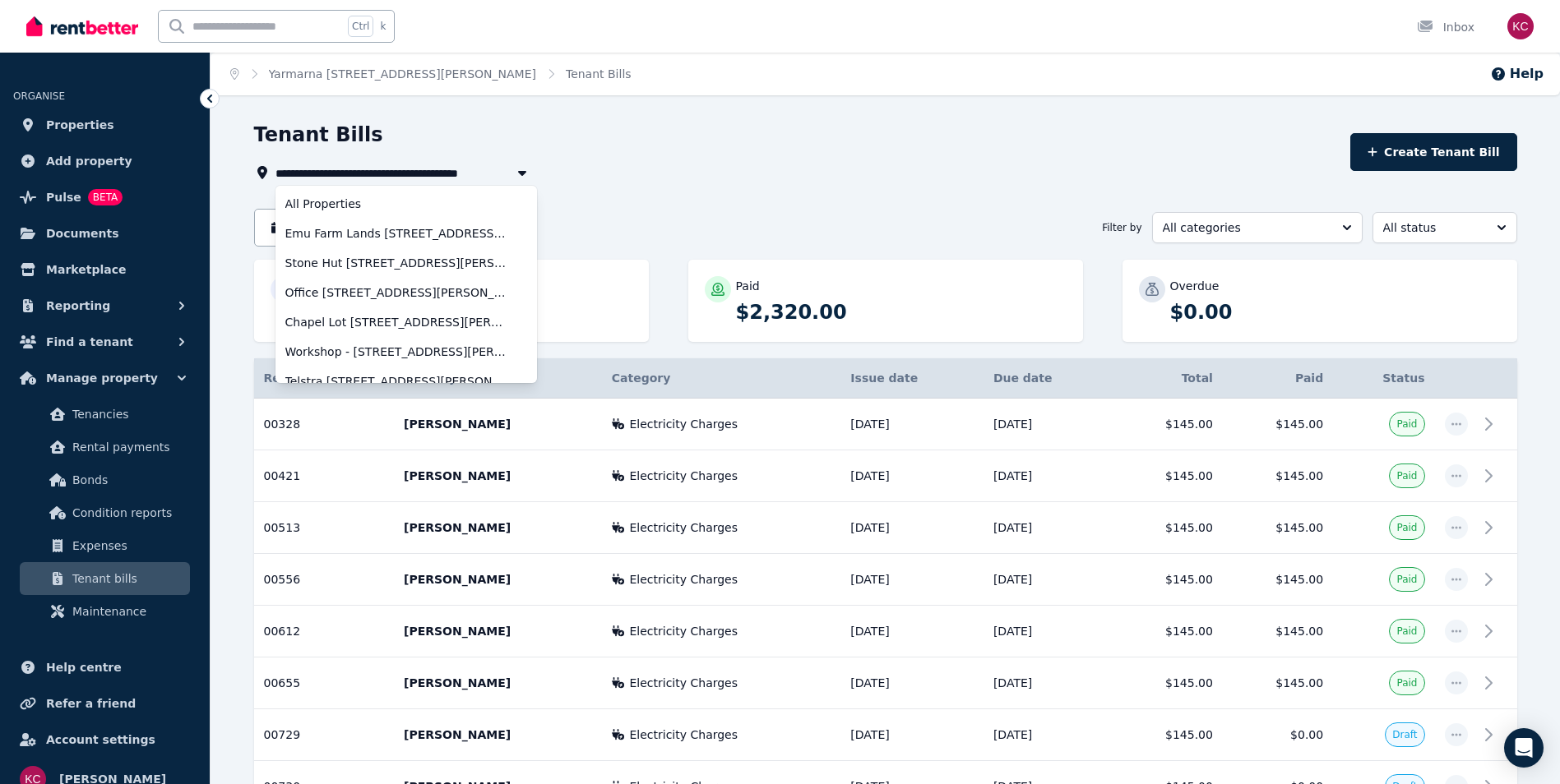
scroll to position [635, 0]
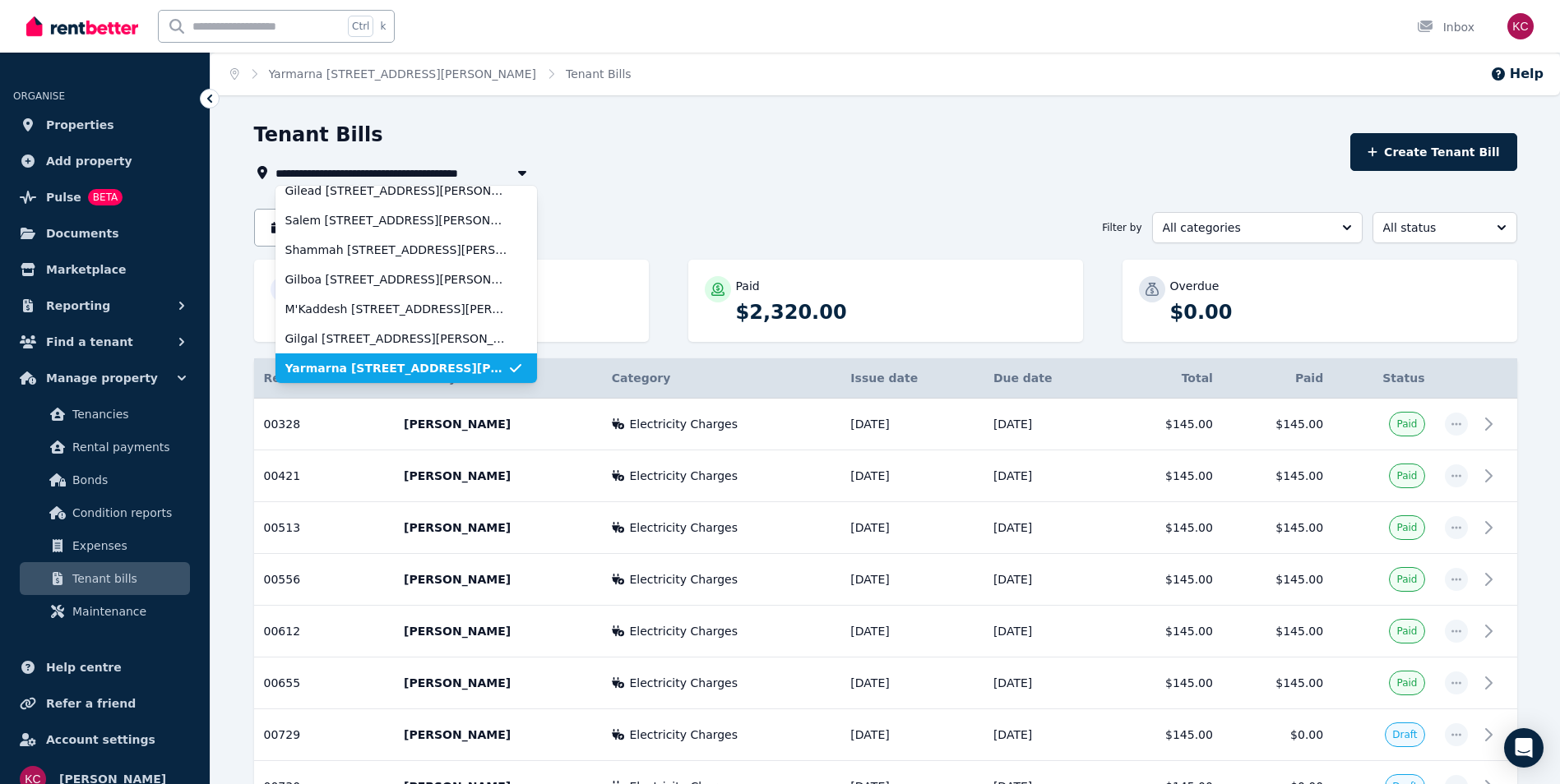
click at [524, 171] on icon "button" at bounding box center [522, 173] width 8 height 5
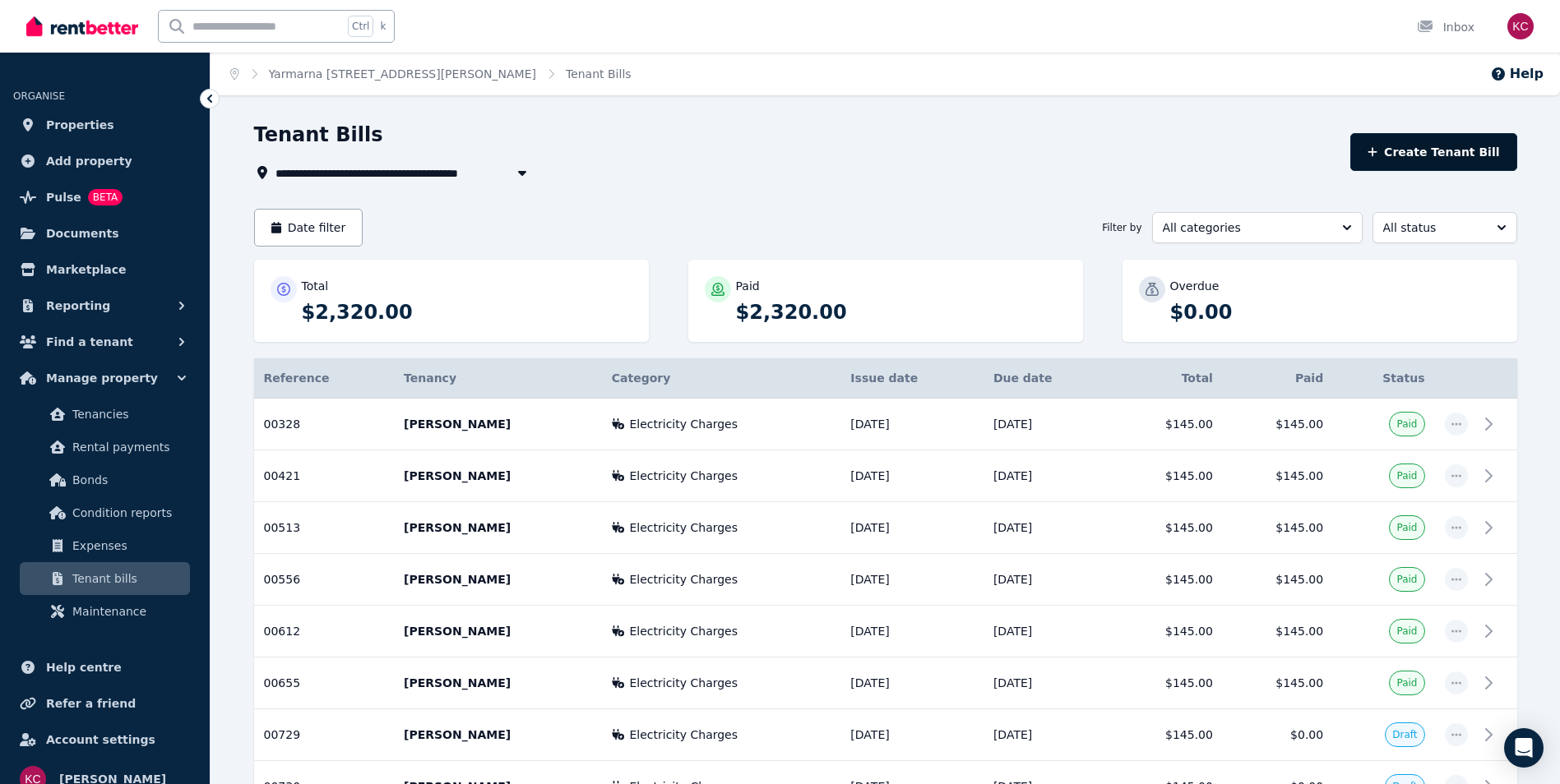
click at [1390, 160] on button "Create Tenant Bill" at bounding box center [1434, 152] width 167 height 38
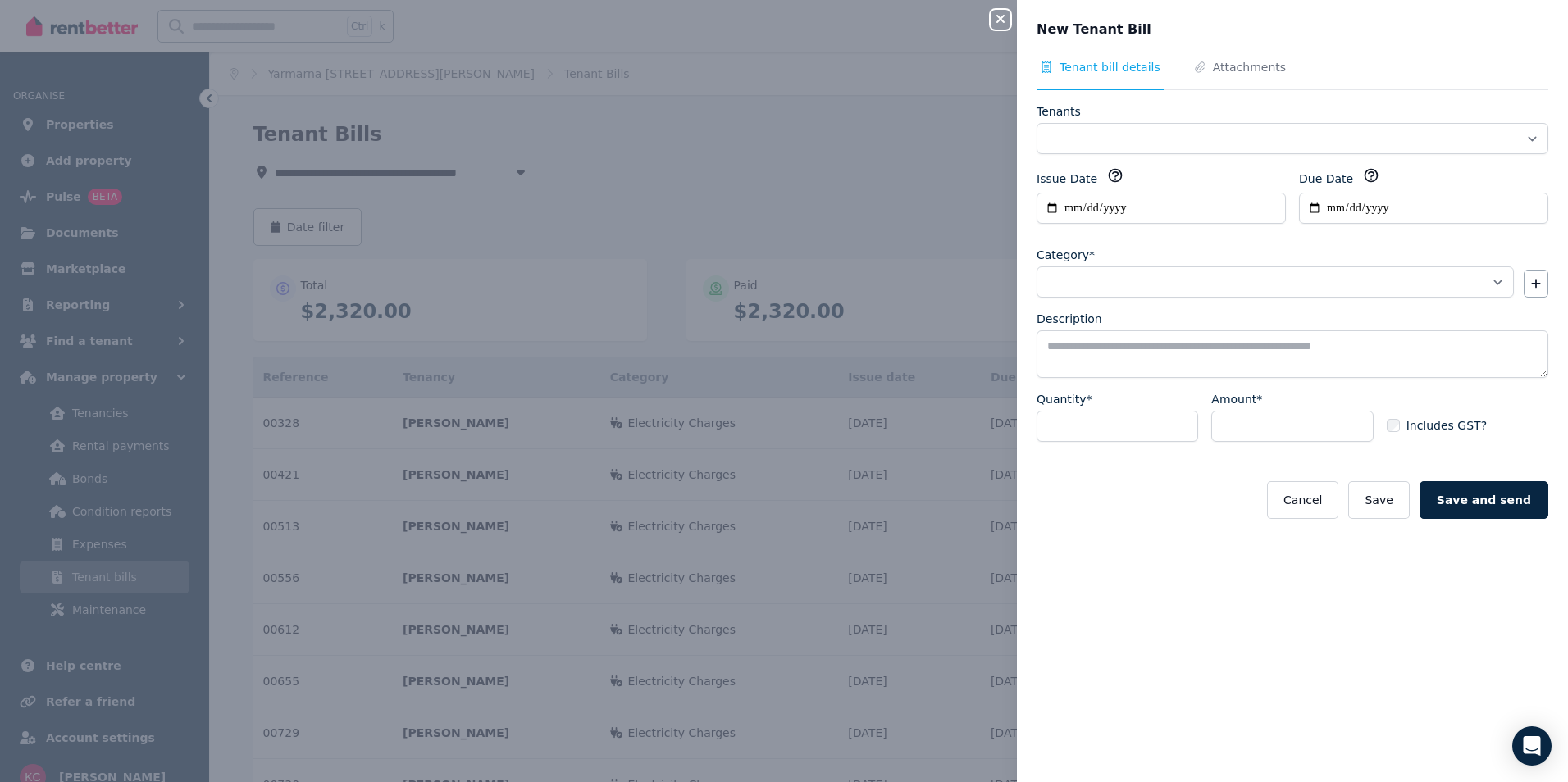
click at [999, 11] on button "Close panel" at bounding box center [1001, 20] width 20 height 20
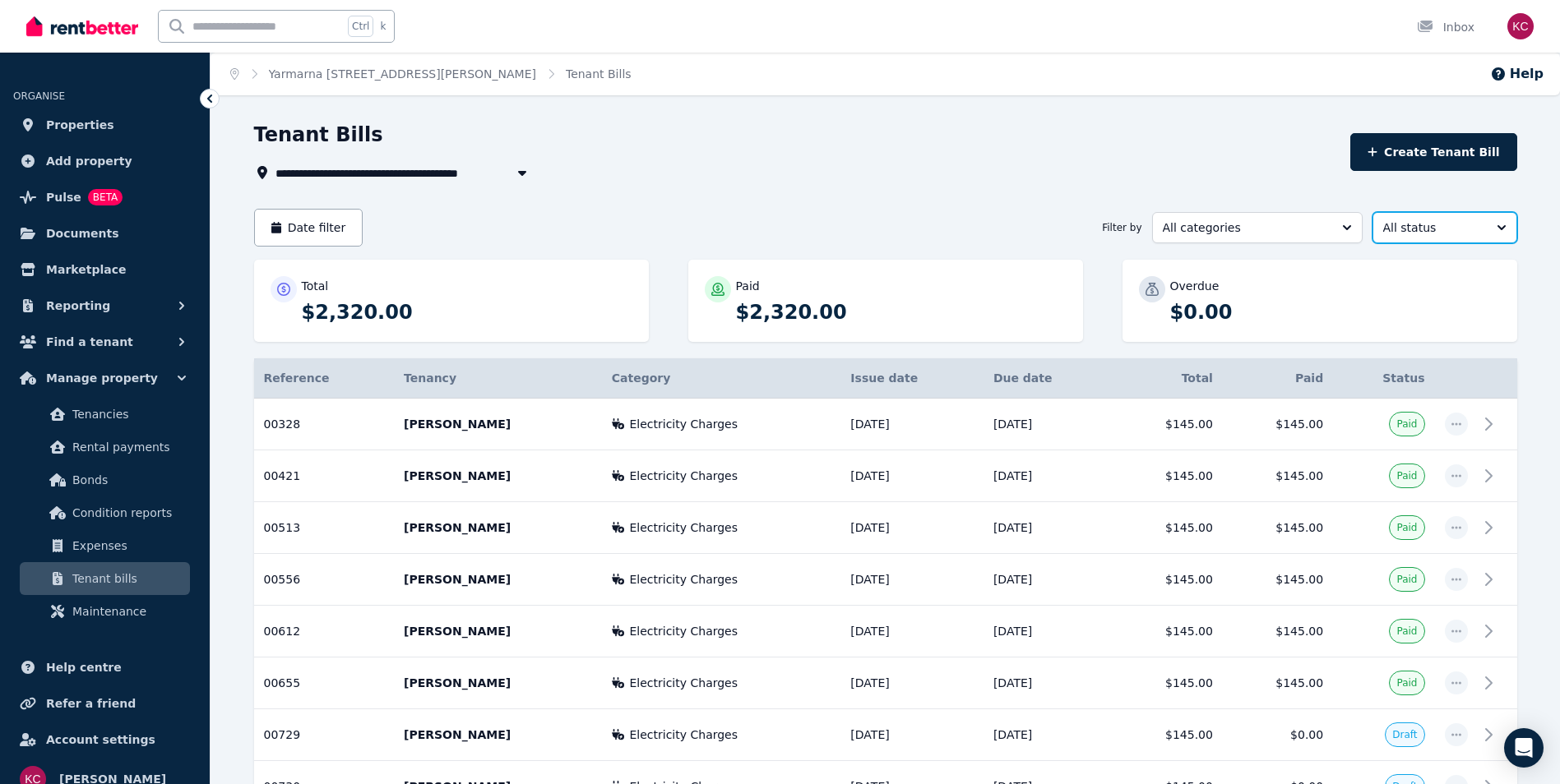
click at [1506, 231] on button "All status" at bounding box center [1445, 228] width 145 height 32
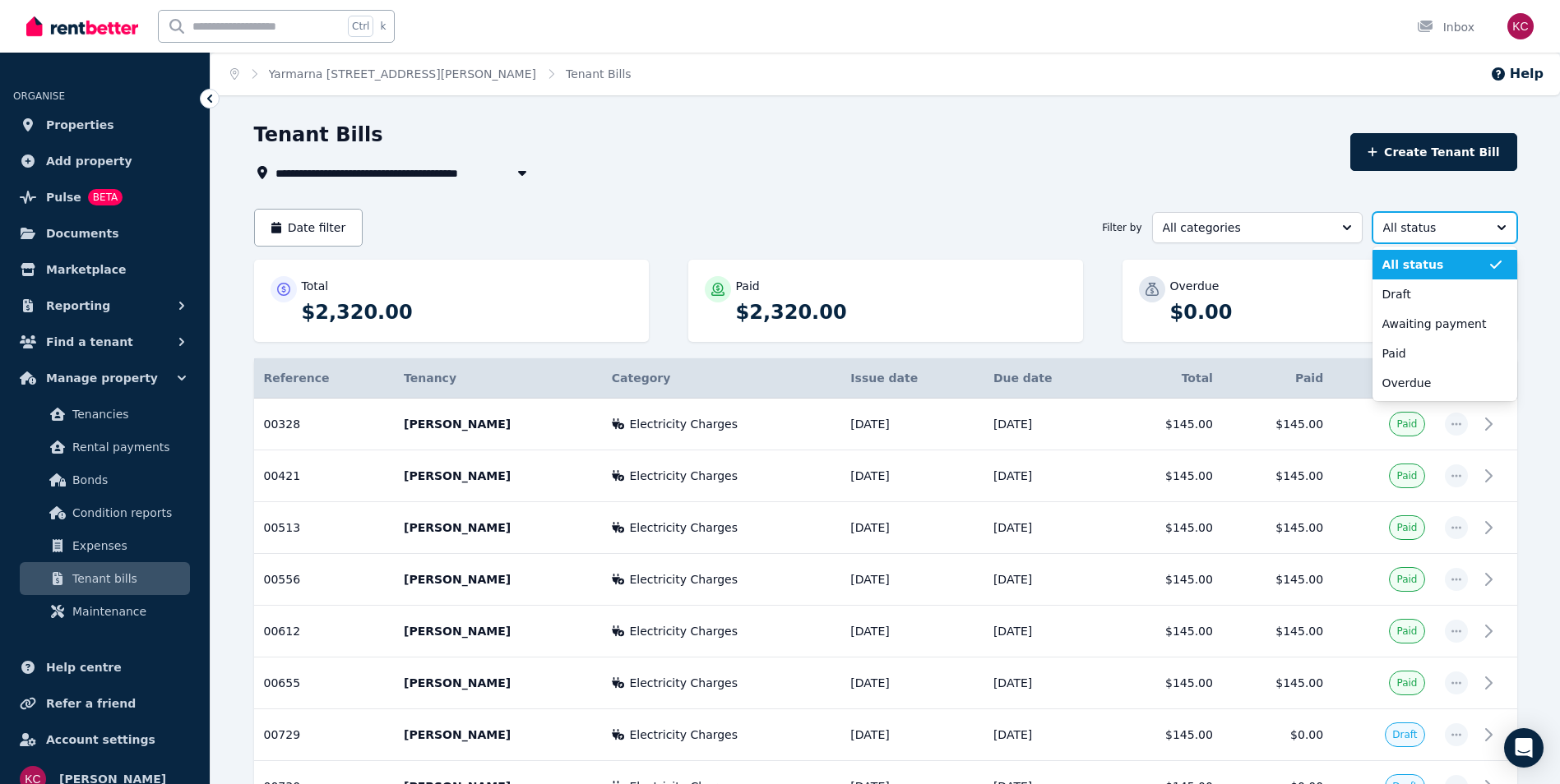
click at [1506, 230] on button "All status" at bounding box center [1445, 228] width 145 height 32
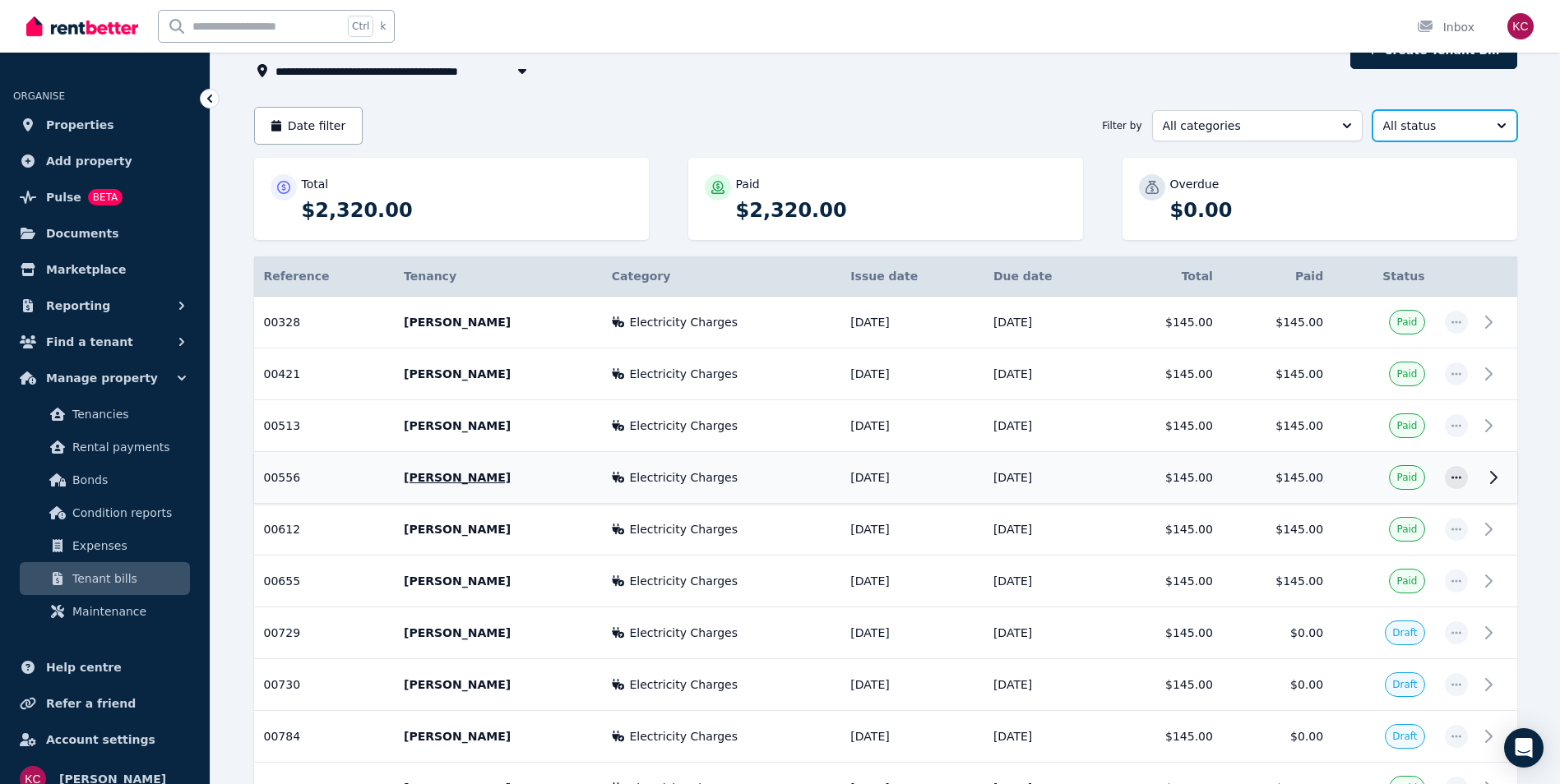
scroll to position [0, 0]
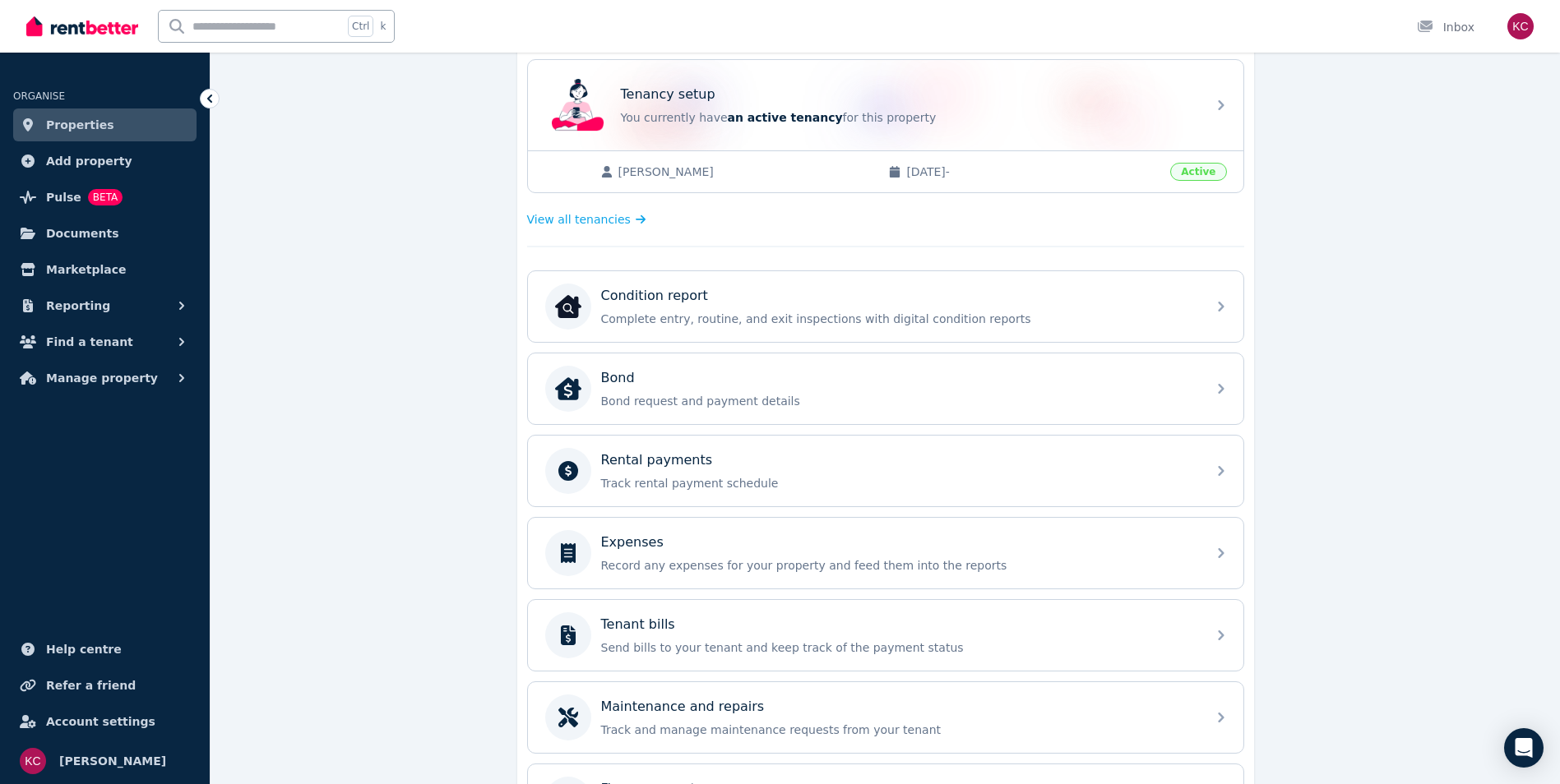
scroll to position [329, 0]
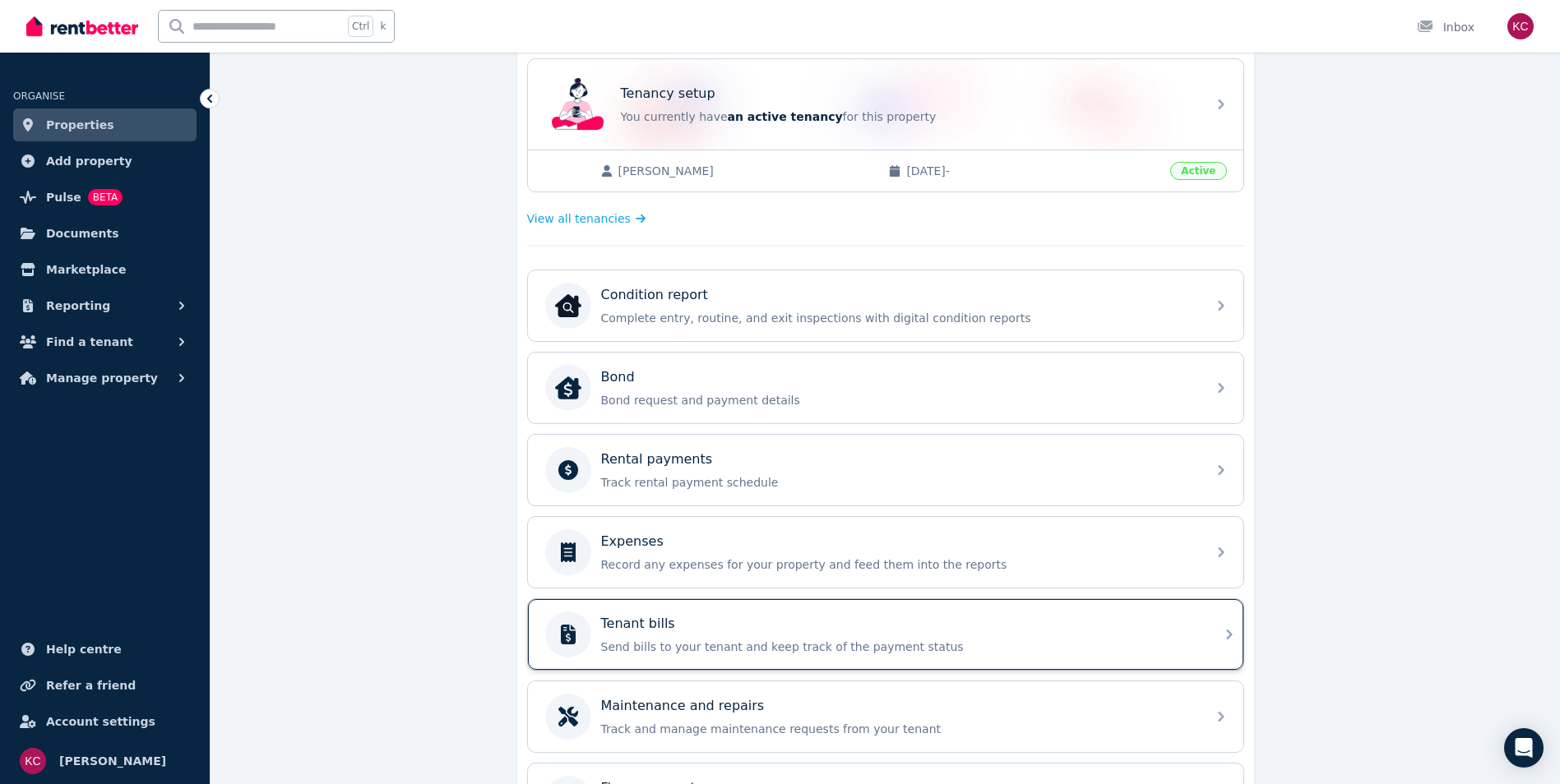
click at [826, 628] on div "Tenant bills" at bounding box center [899, 624] width 596 height 20
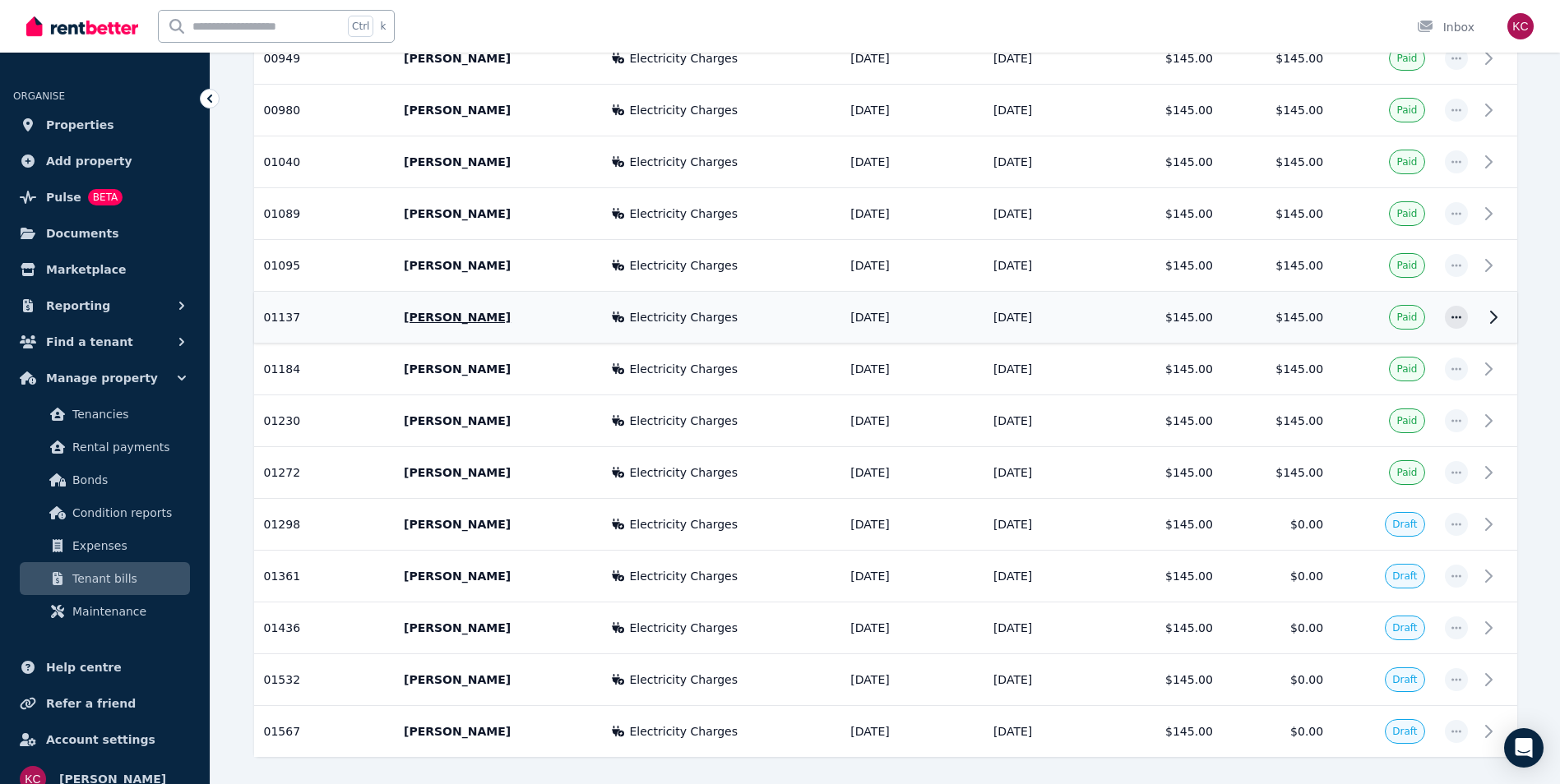
scroll to position [945, 0]
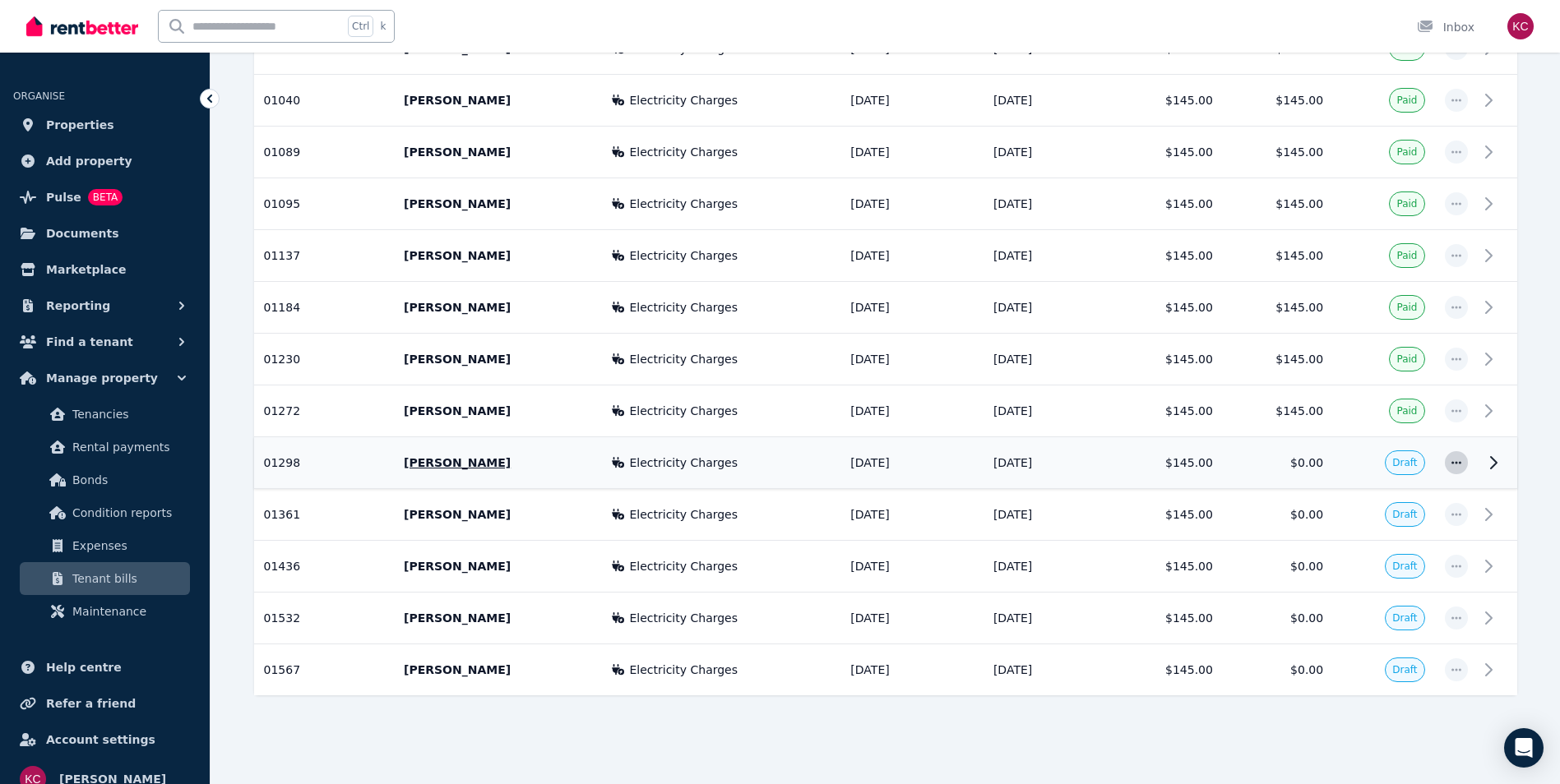
click at [1451, 467] on icon "button" at bounding box center [1456, 463] width 13 height 12
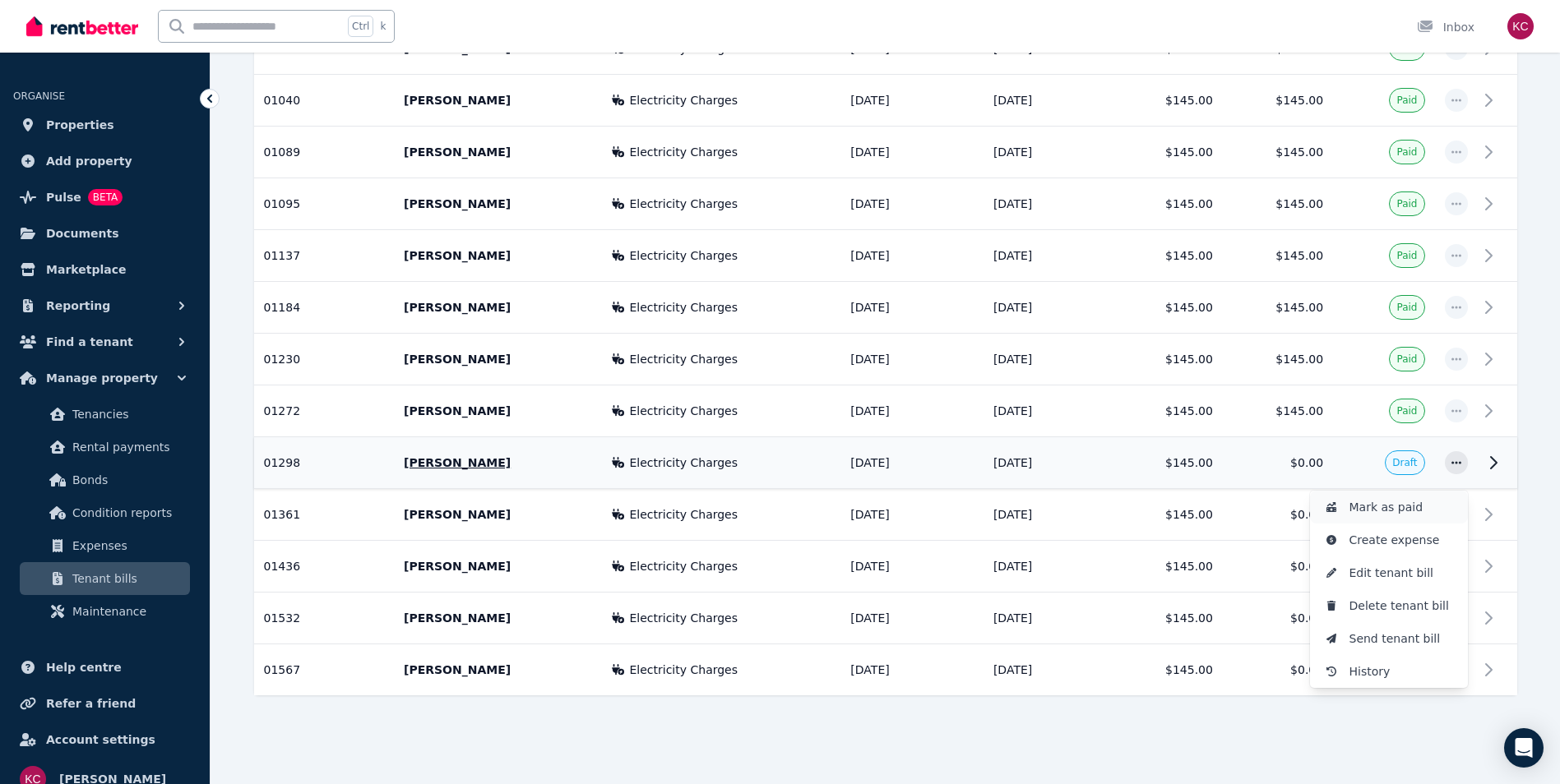
click at [1383, 509] on span "Mark as paid" at bounding box center [1402, 508] width 106 height 20
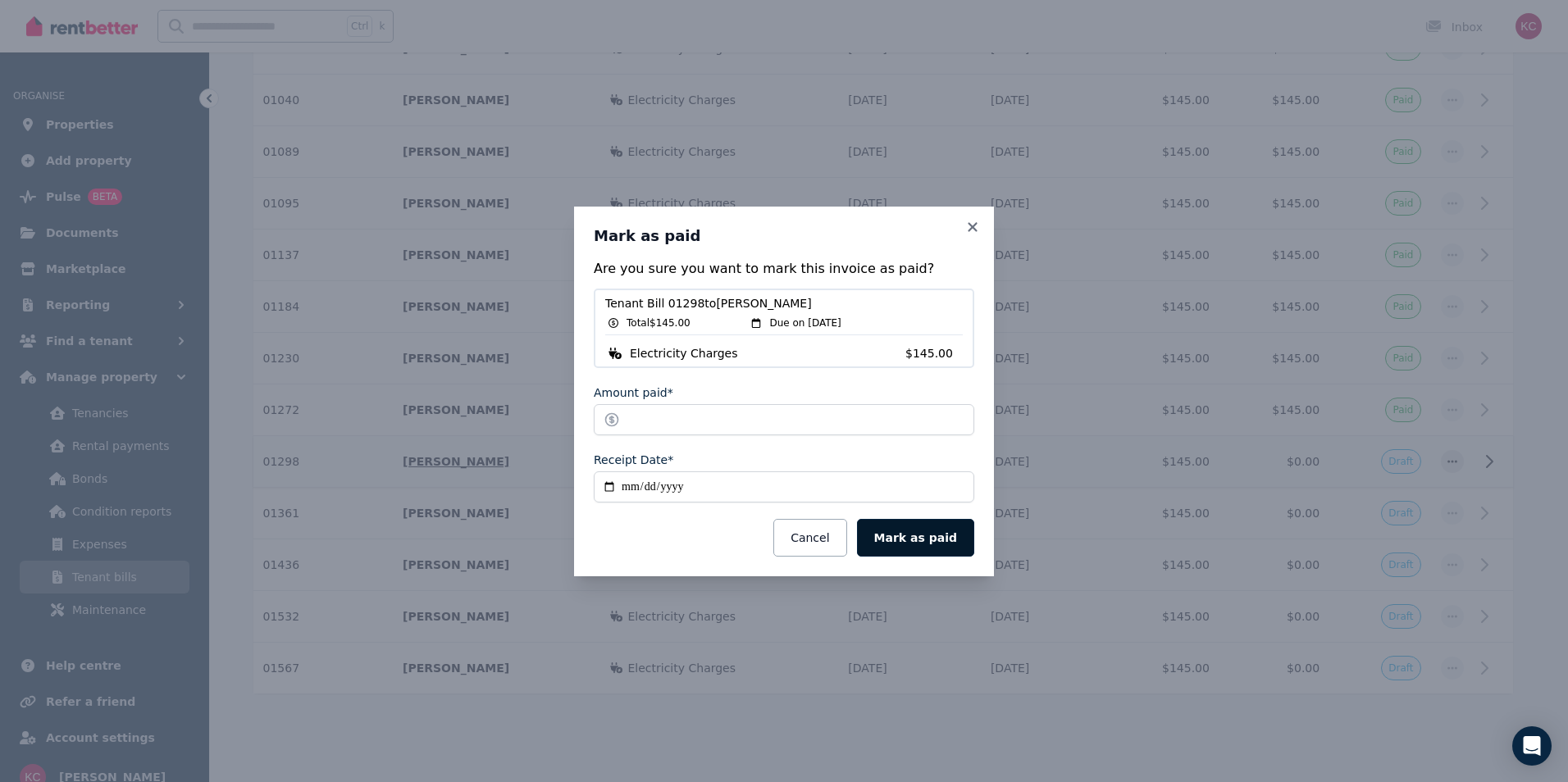
click at [931, 538] on button "Mark as paid" at bounding box center [915, 538] width 117 height 37
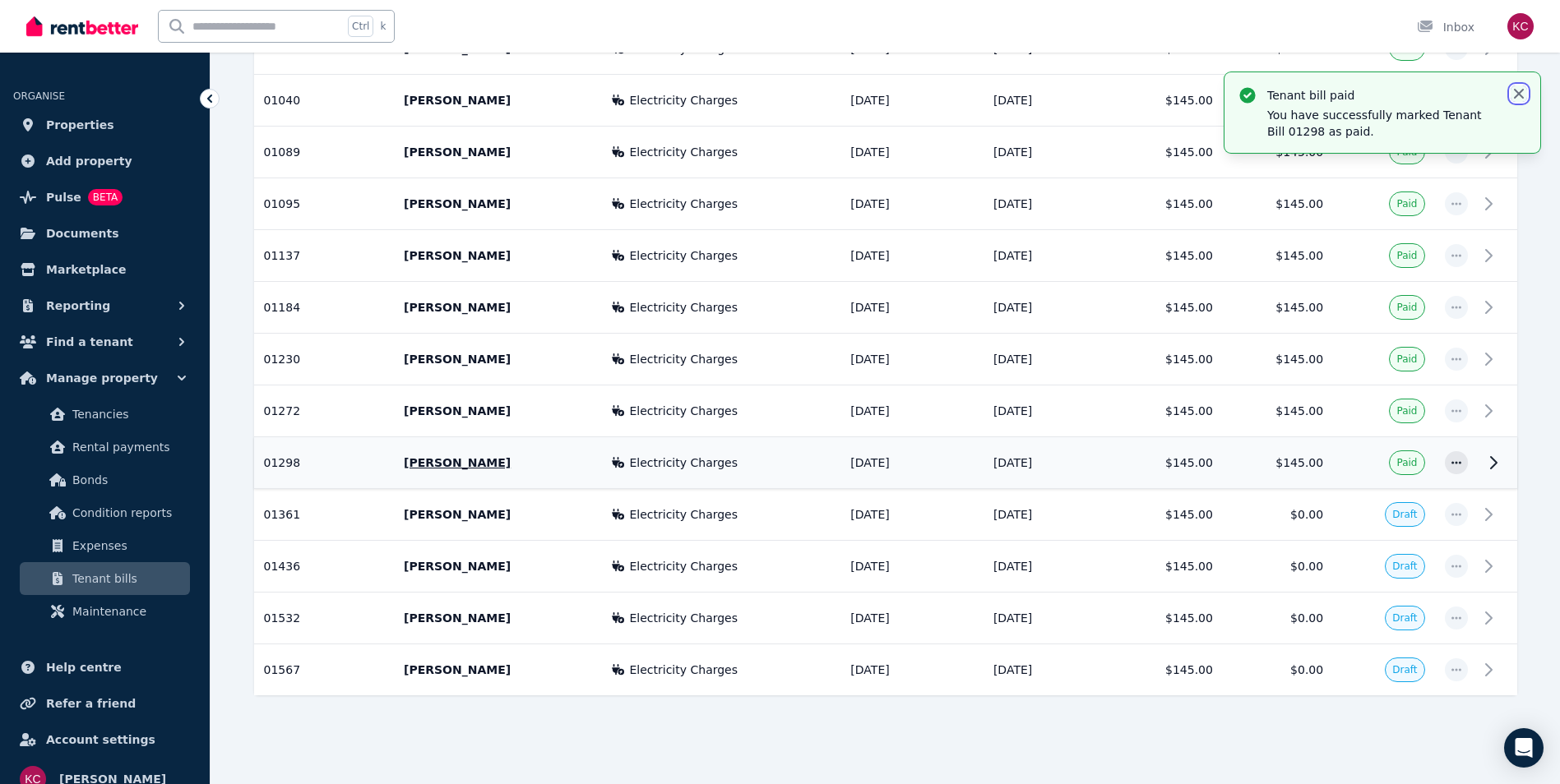
click at [1516, 97] on icon "button" at bounding box center [1519, 94] width 10 height 10
